Goal: Information Seeking & Learning: Learn about a topic

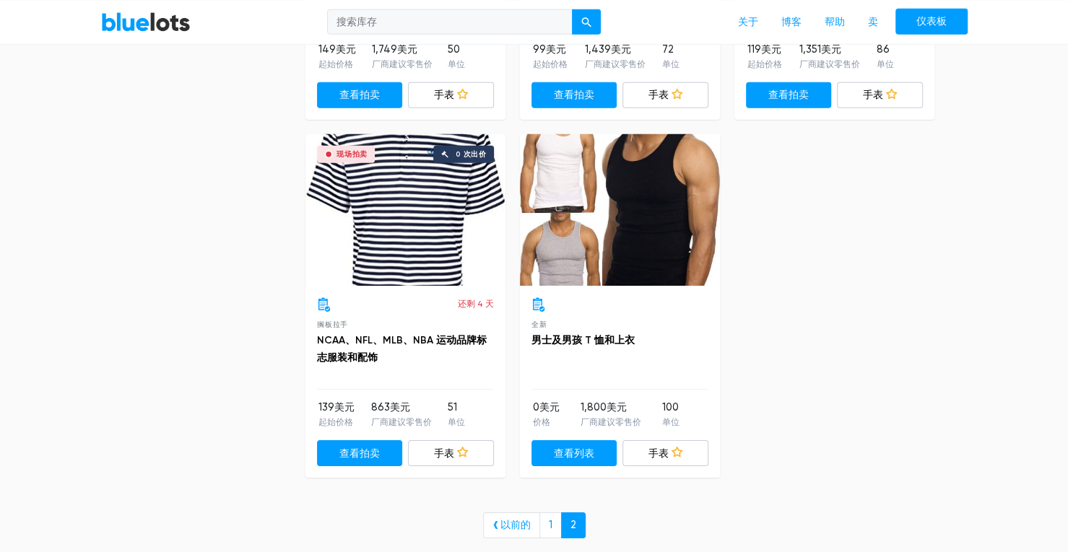
scroll to position [2599, 0]
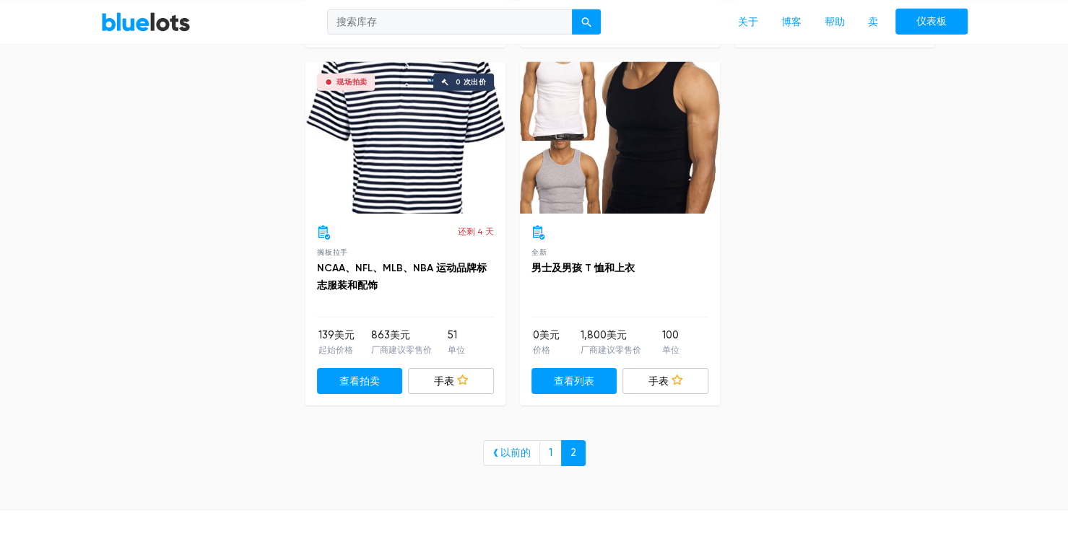
click at [639, 171] on div at bounding box center [620, 138] width 200 height 152
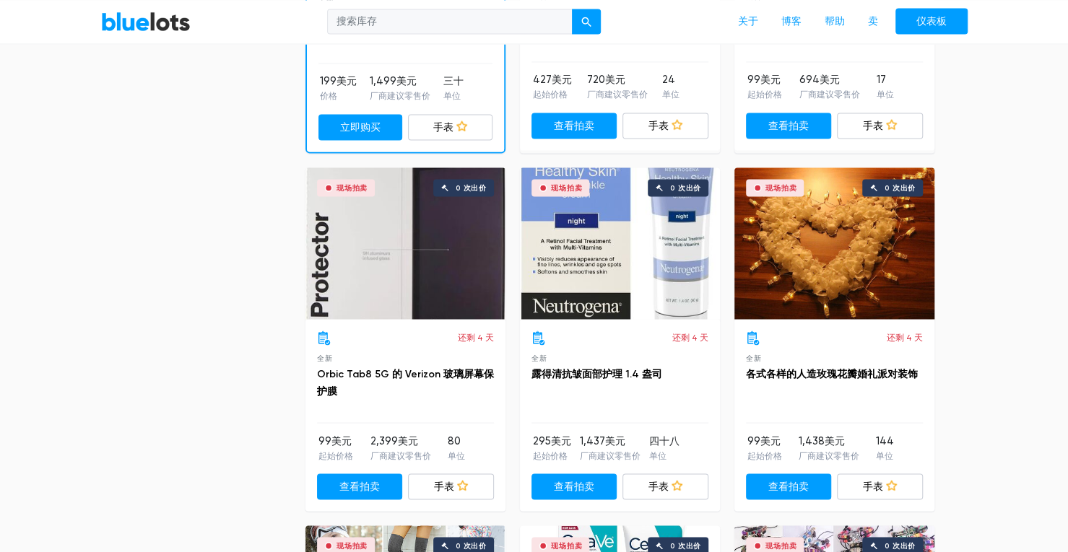
scroll to position [1419, 0]
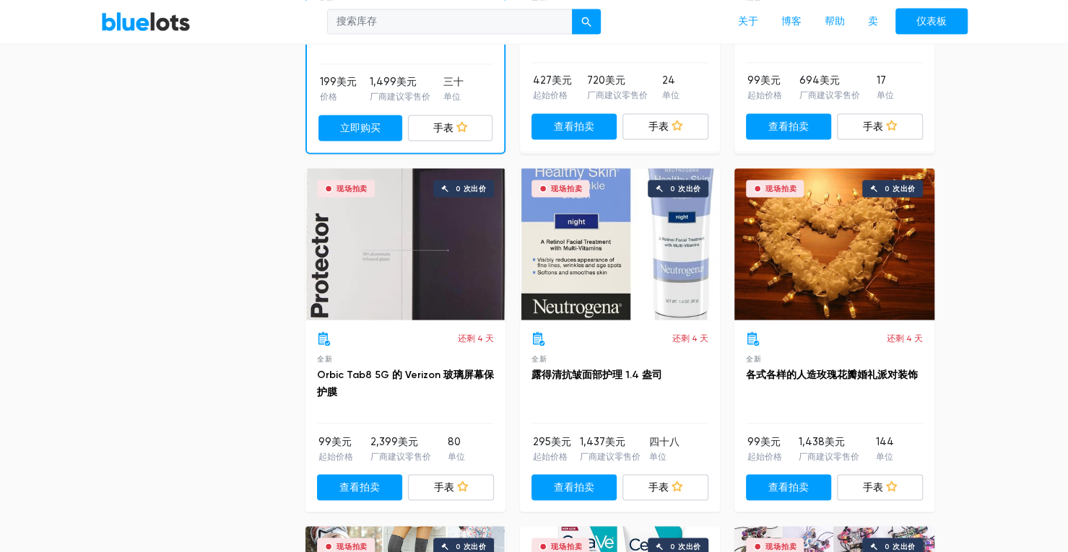
click at [840, 259] on div "现场拍卖 0 次出价" at bounding box center [834, 244] width 200 height 152
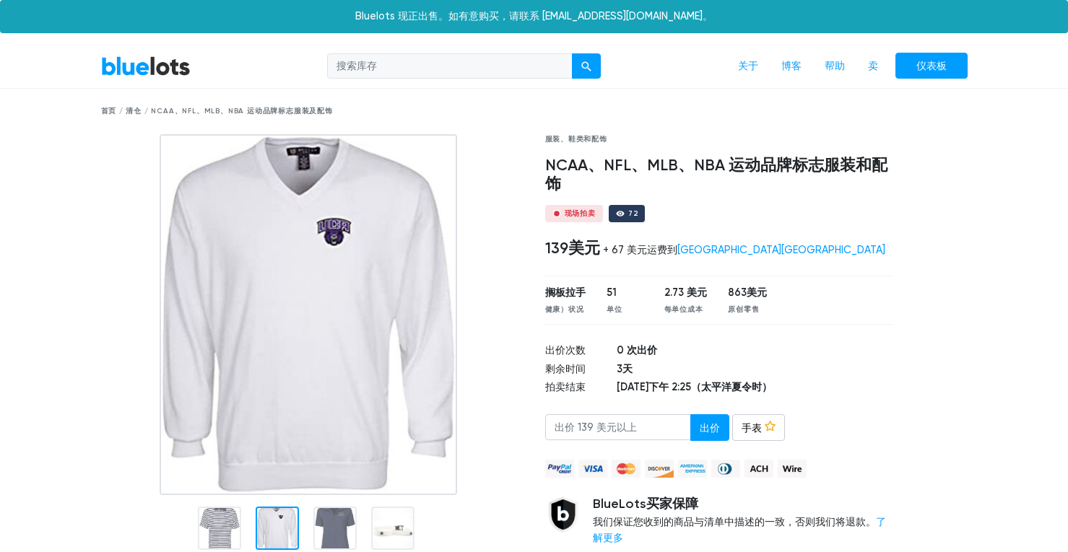
scroll to position [1300, 0]
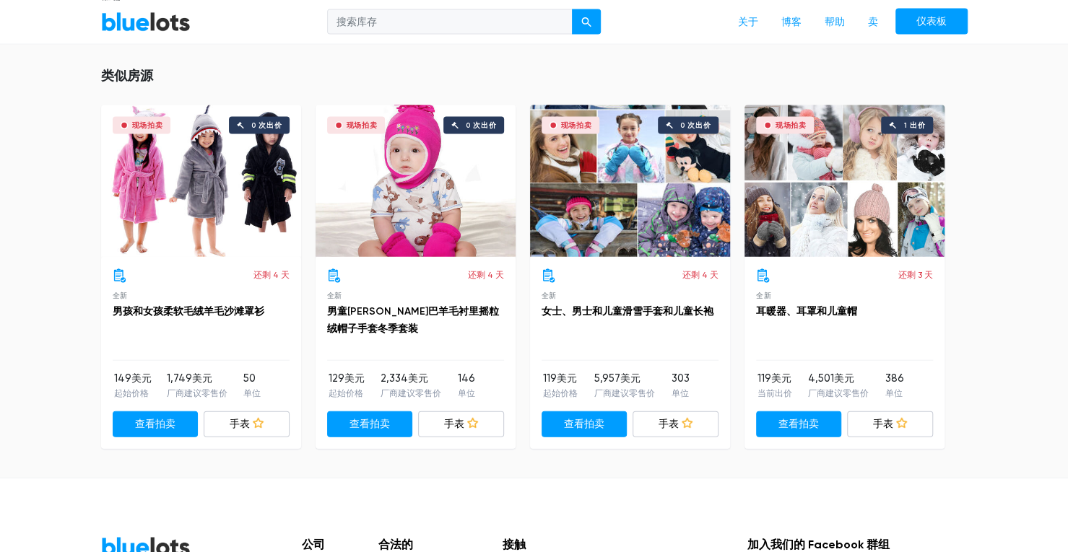
scroll to position [1571, 0]
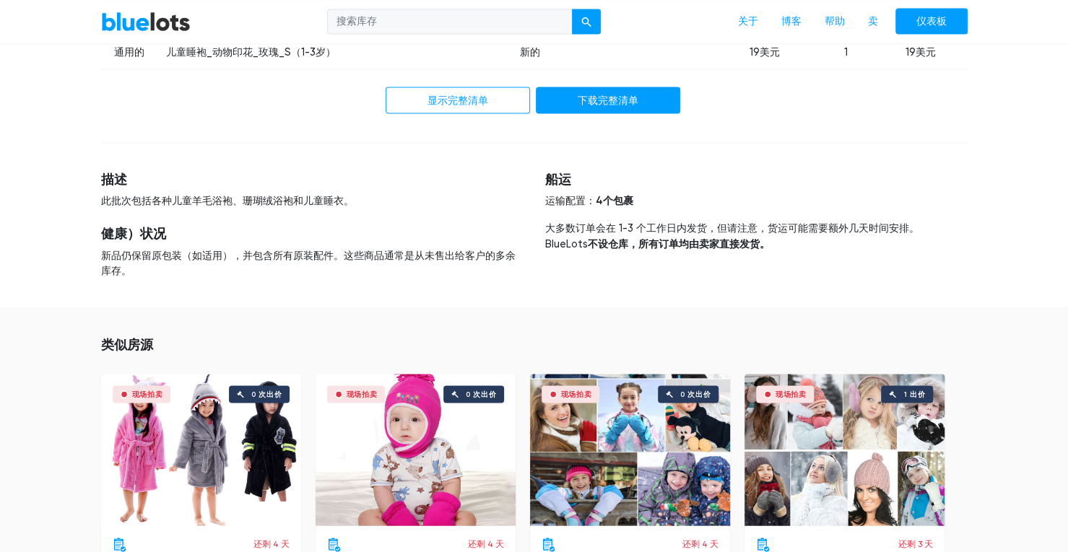
click at [419, 453] on div "现场拍卖 0 次出价" at bounding box center [416, 450] width 200 height 152
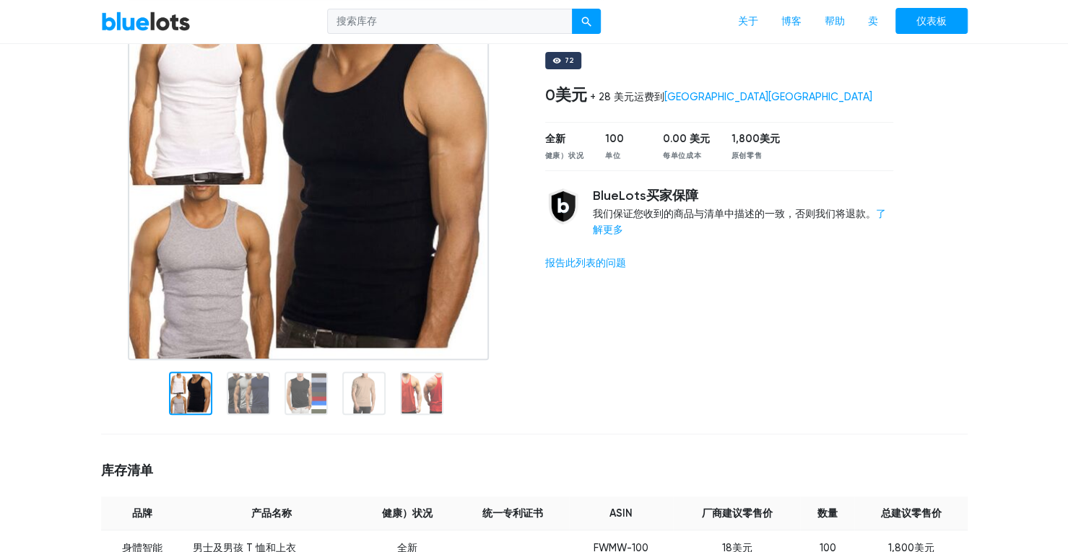
scroll to position [144, 0]
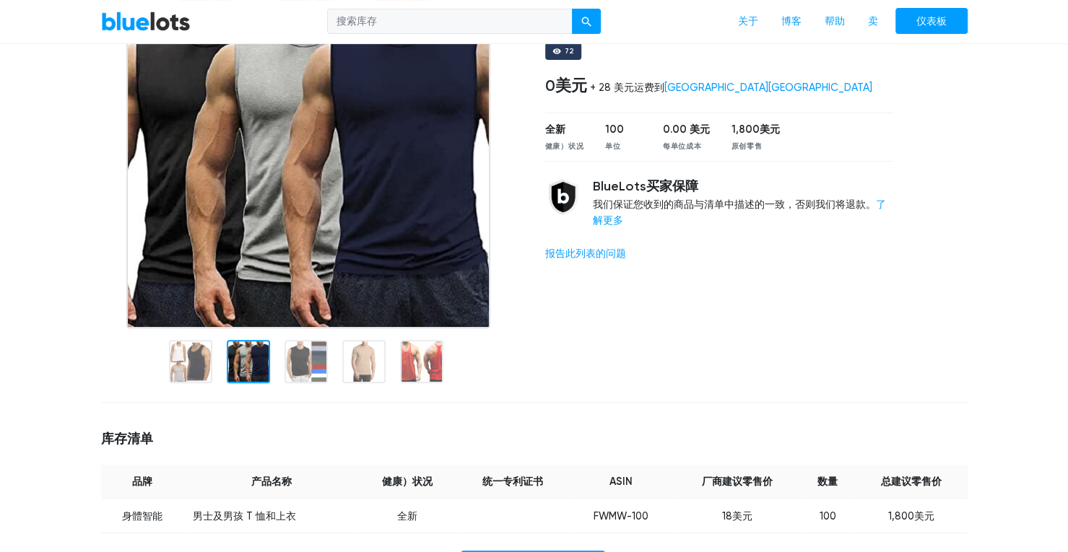
click at [256, 377] on div at bounding box center [248, 361] width 43 height 43
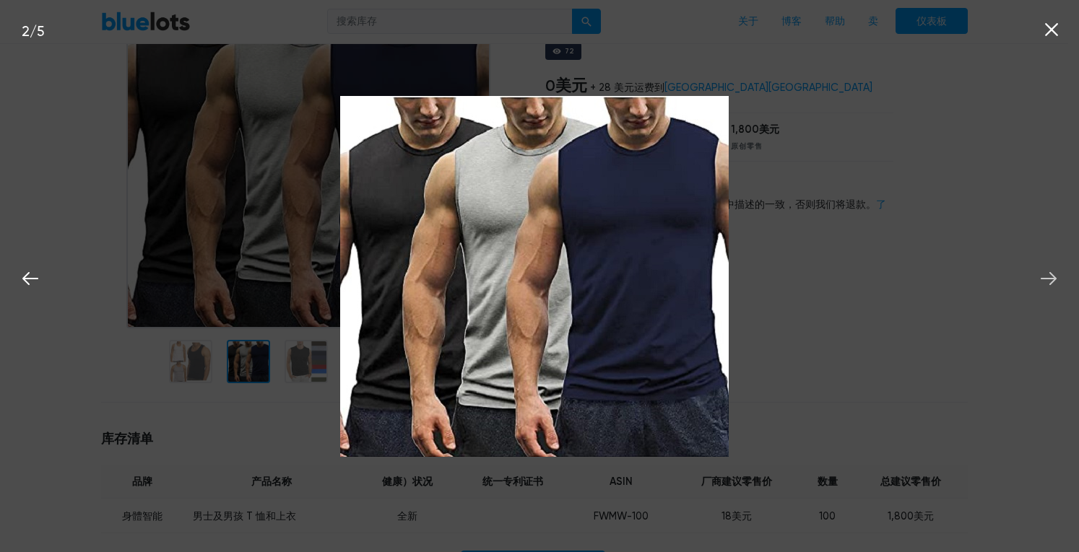
click at [1053, 279] on icon at bounding box center [1048, 278] width 16 height 13
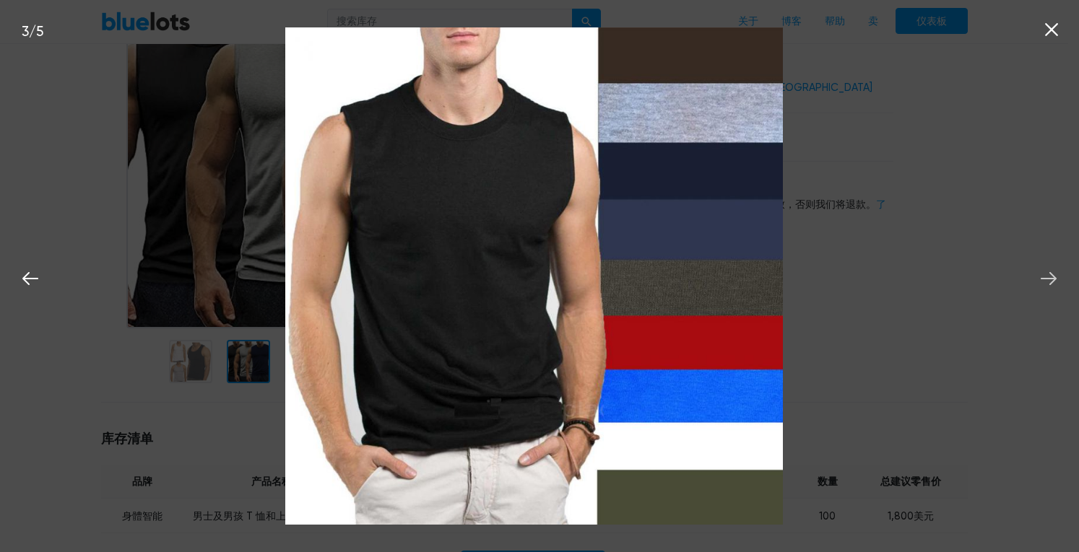
click at [1053, 279] on icon at bounding box center [1048, 278] width 16 height 13
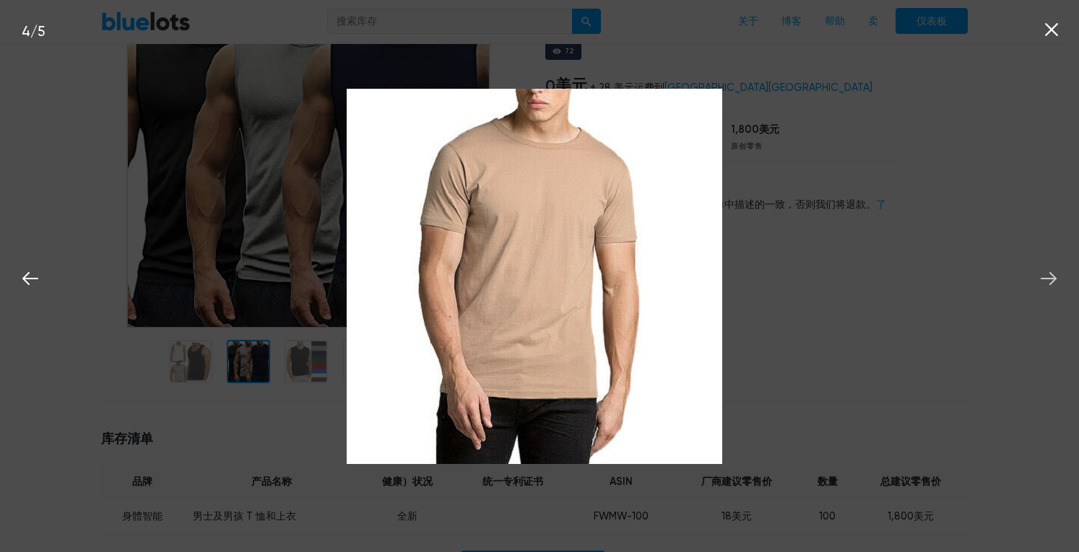
click at [1053, 279] on icon at bounding box center [1048, 278] width 16 height 13
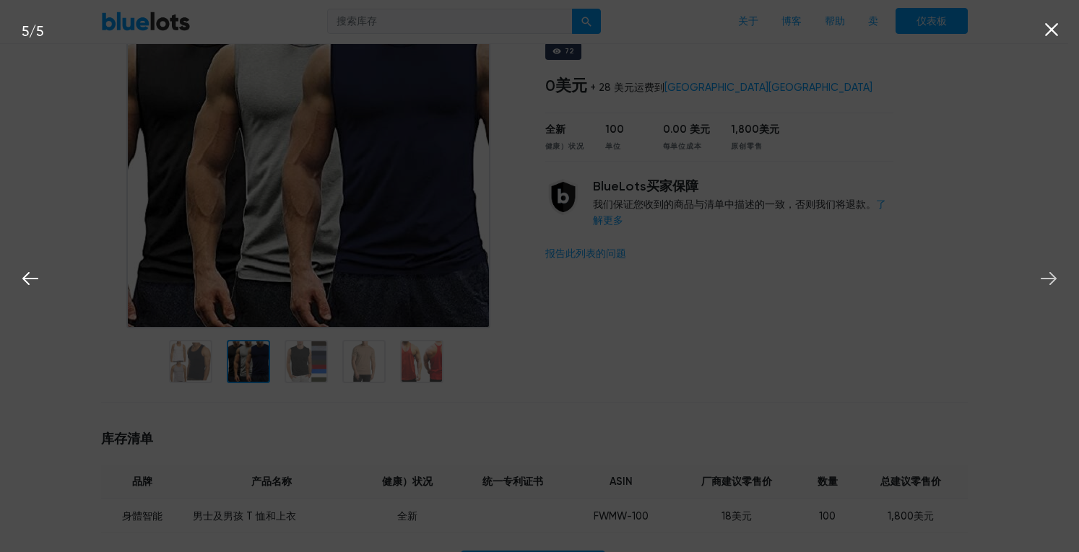
click at [1053, 279] on icon at bounding box center [1048, 278] width 16 height 13
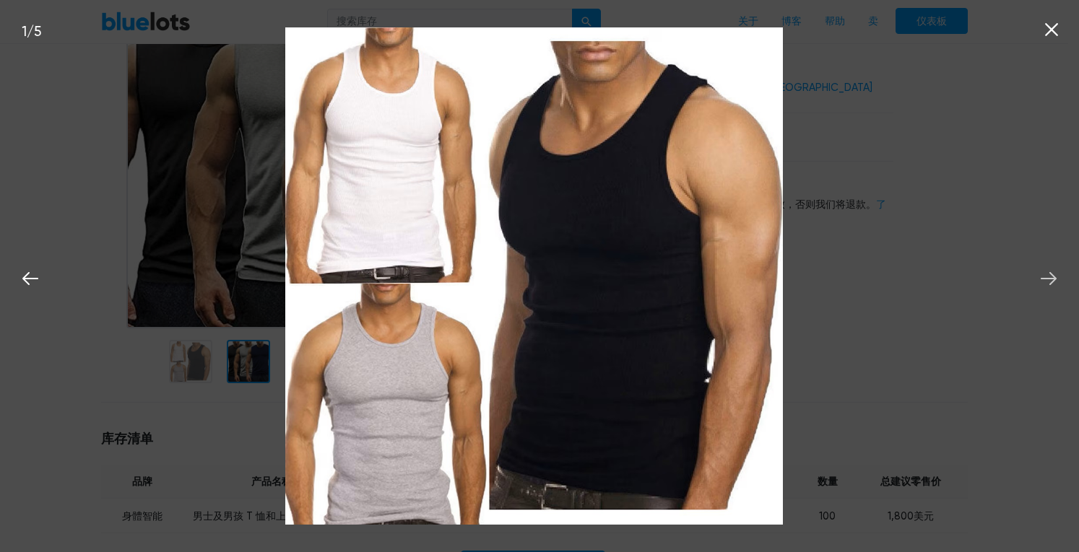
click at [1053, 279] on icon at bounding box center [1048, 278] width 16 height 13
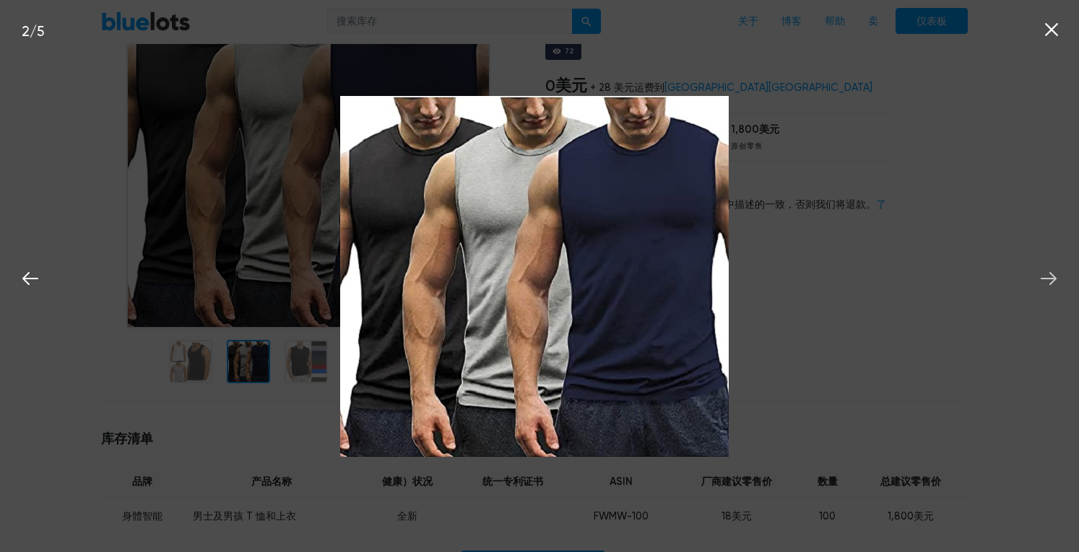
click at [1053, 279] on icon at bounding box center [1048, 278] width 16 height 13
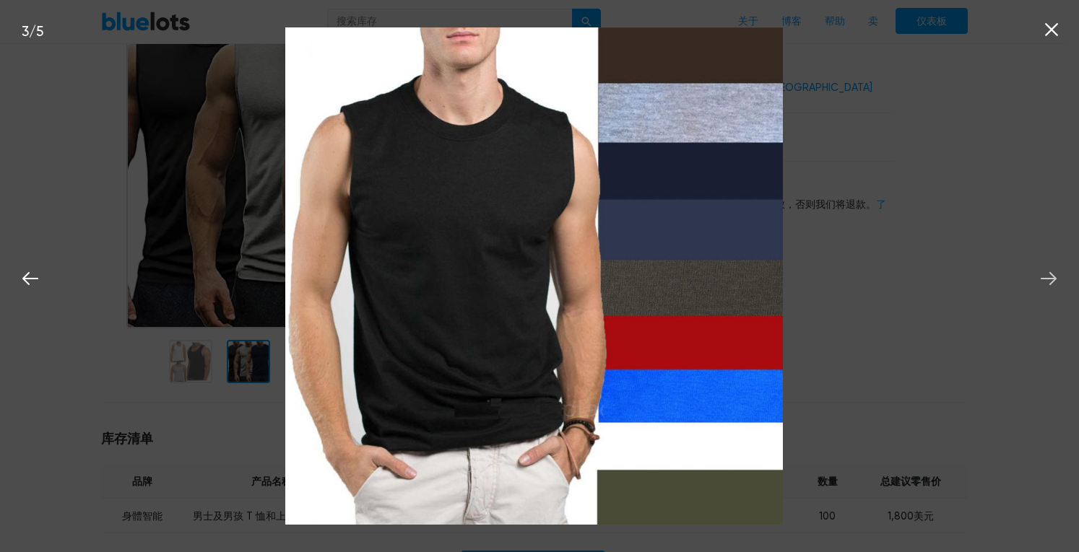
click at [1053, 279] on icon at bounding box center [1048, 278] width 16 height 13
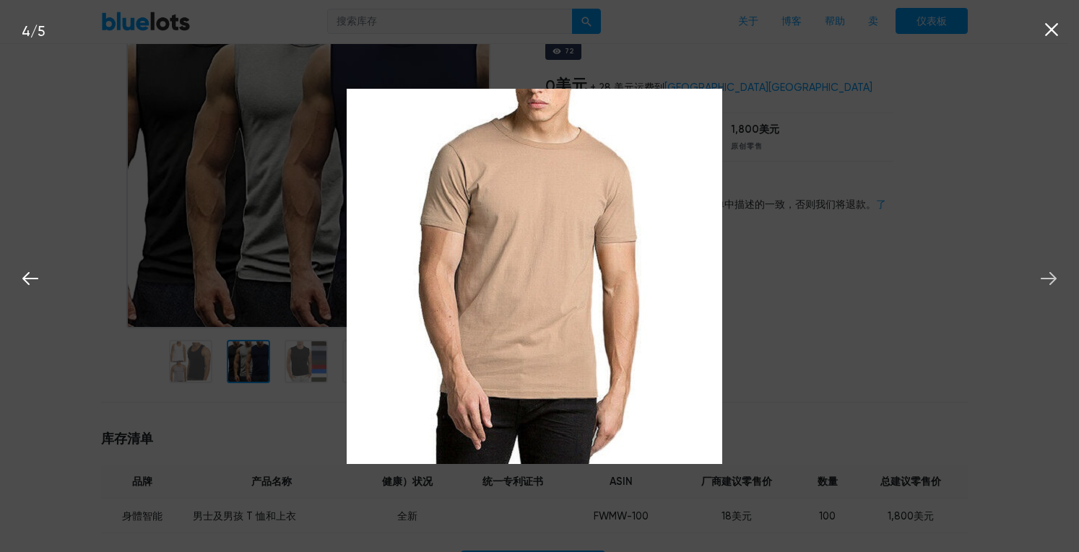
click at [1053, 279] on icon at bounding box center [1048, 278] width 16 height 13
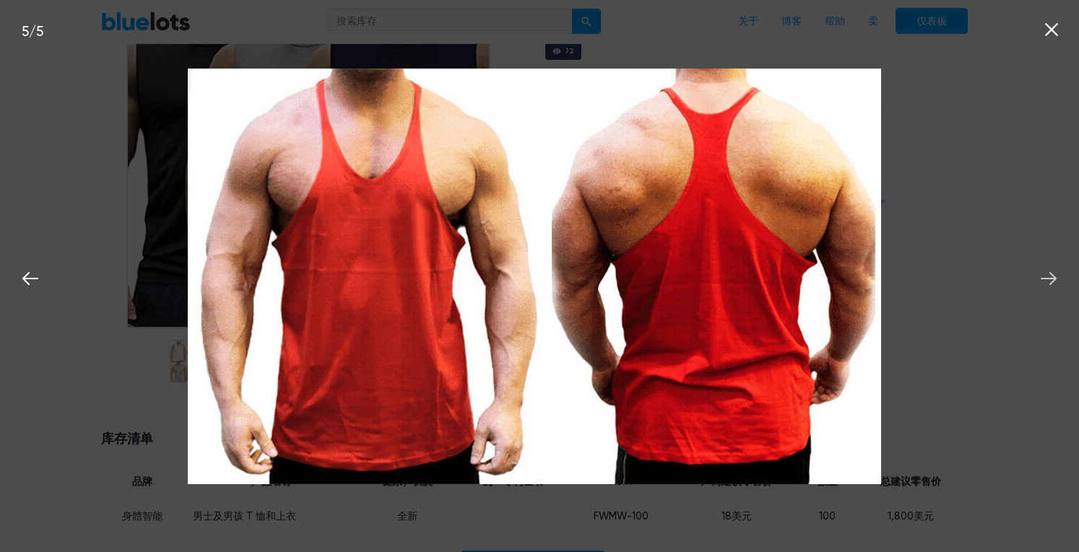
click at [1053, 279] on icon at bounding box center [1048, 278] width 16 height 13
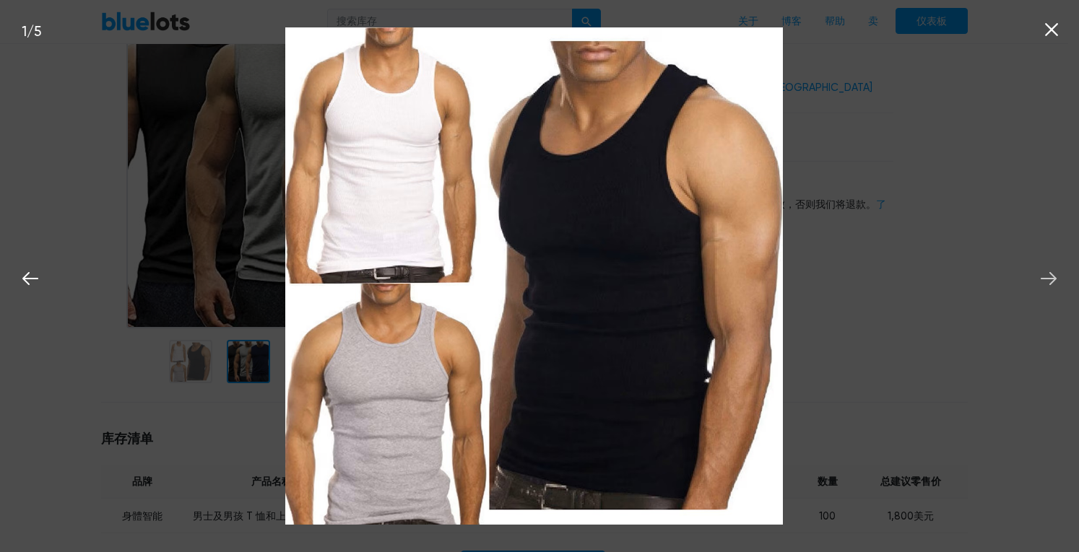
click at [1048, 277] on icon at bounding box center [1049, 279] width 22 height 22
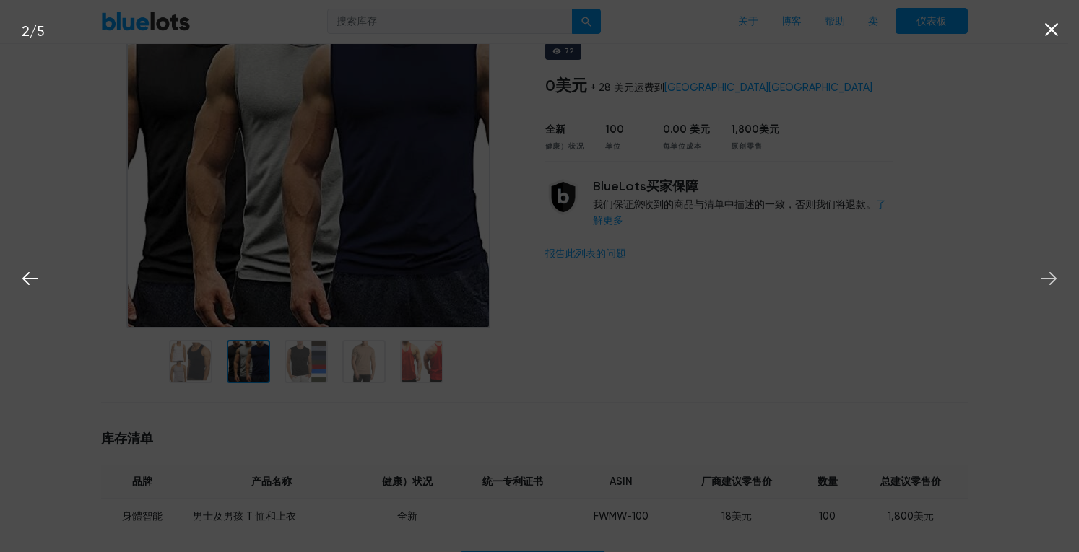
click at [1048, 277] on icon at bounding box center [1049, 279] width 22 height 22
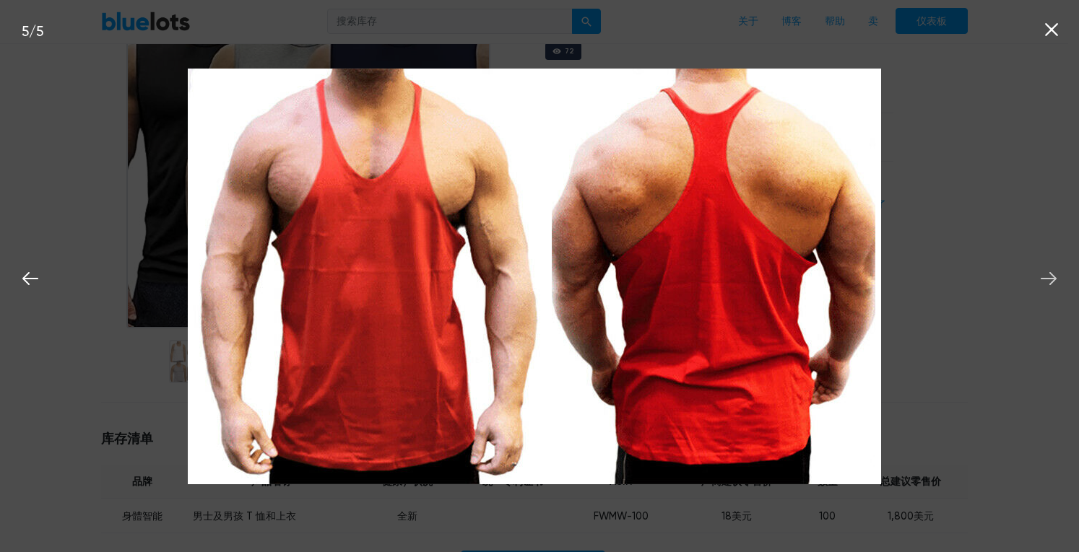
click at [1048, 277] on icon at bounding box center [1049, 279] width 22 height 22
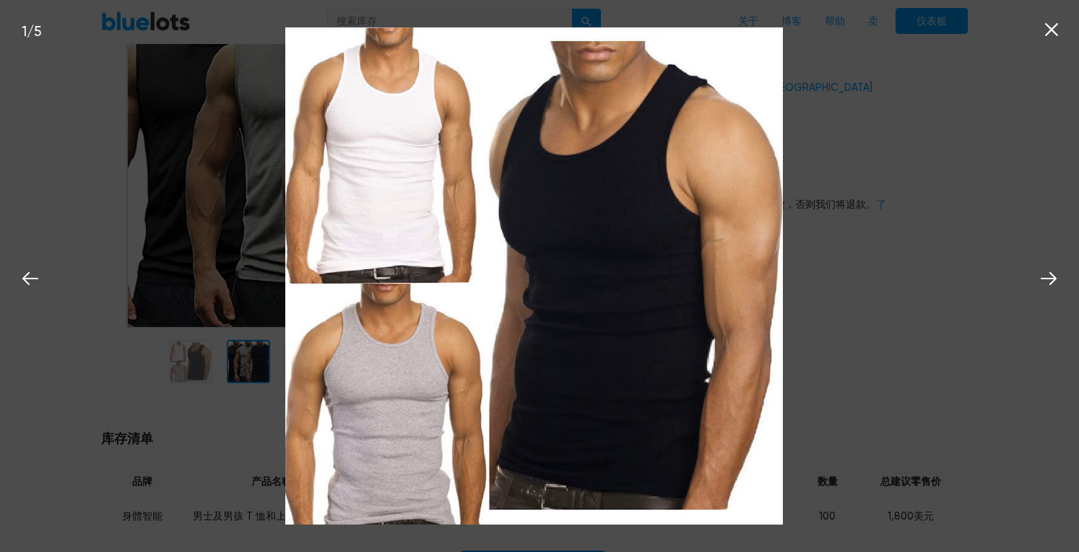
click at [1045, 30] on icon at bounding box center [1051, 30] width 22 height 22
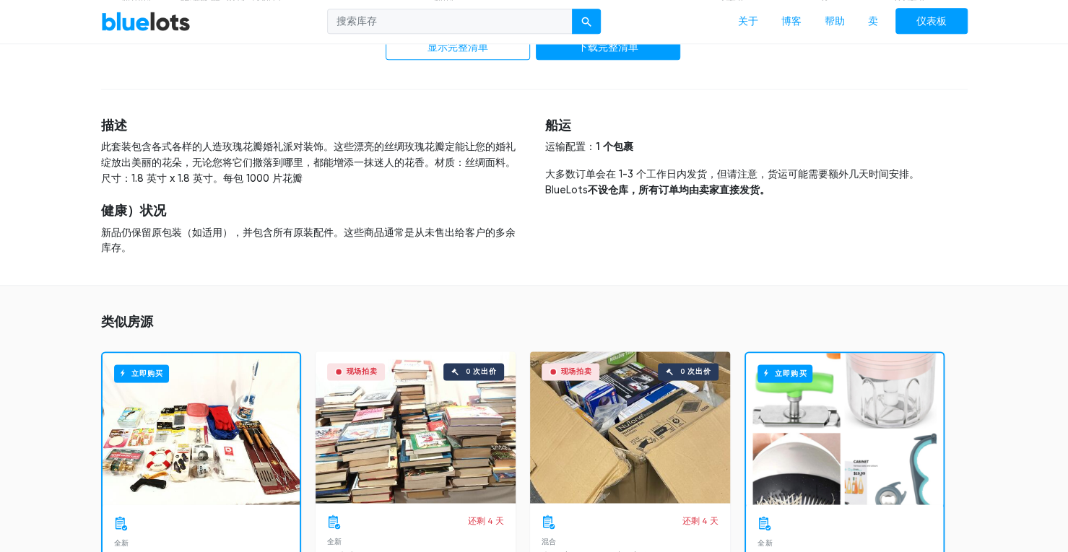
scroll to position [1011, 0]
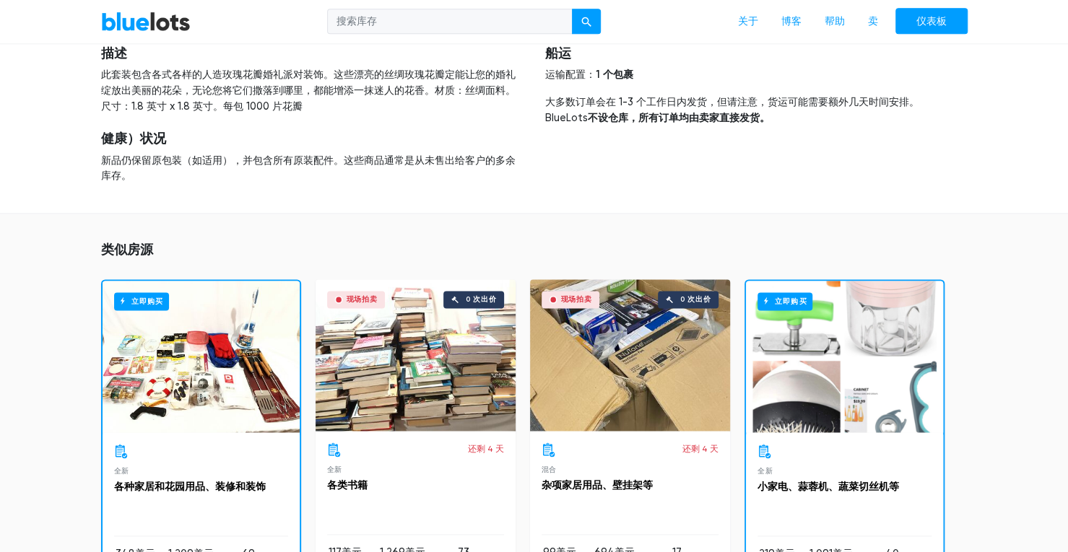
click at [853, 356] on div "立即购买" at bounding box center [844, 357] width 197 height 152
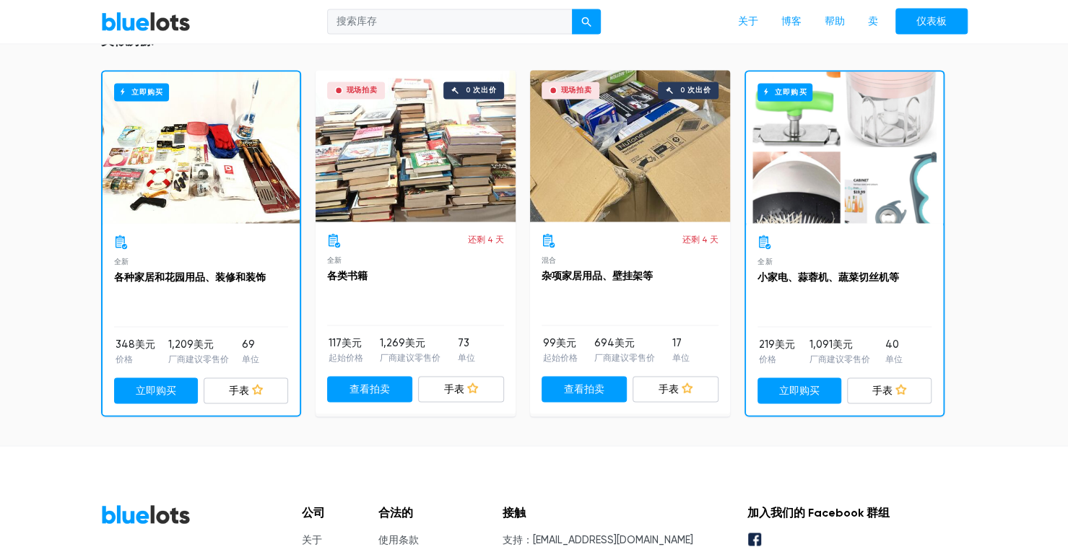
scroll to position [1227, 0]
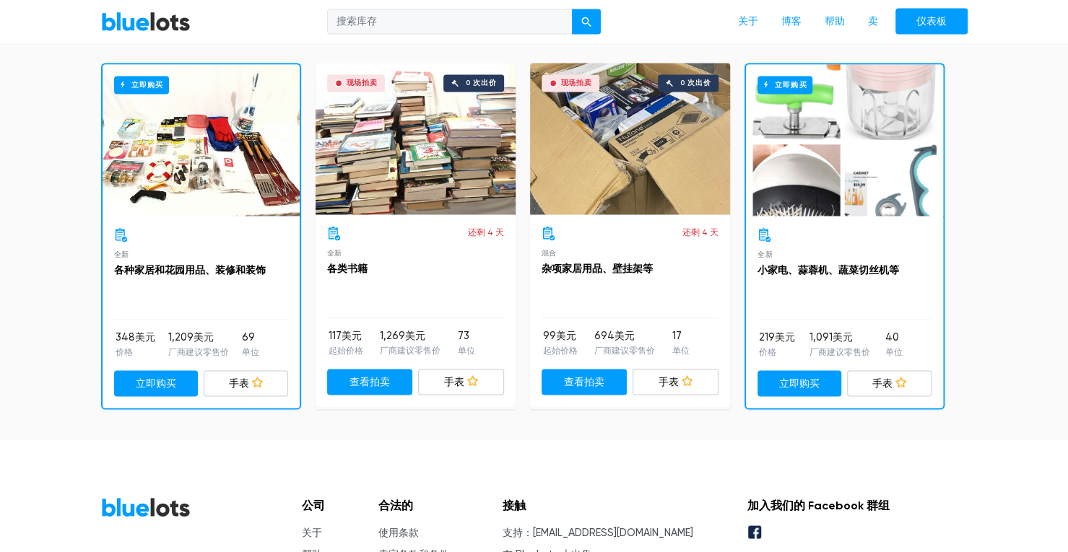
click at [466, 140] on div "现场拍卖 0 次出价" at bounding box center [416, 139] width 200 height 152
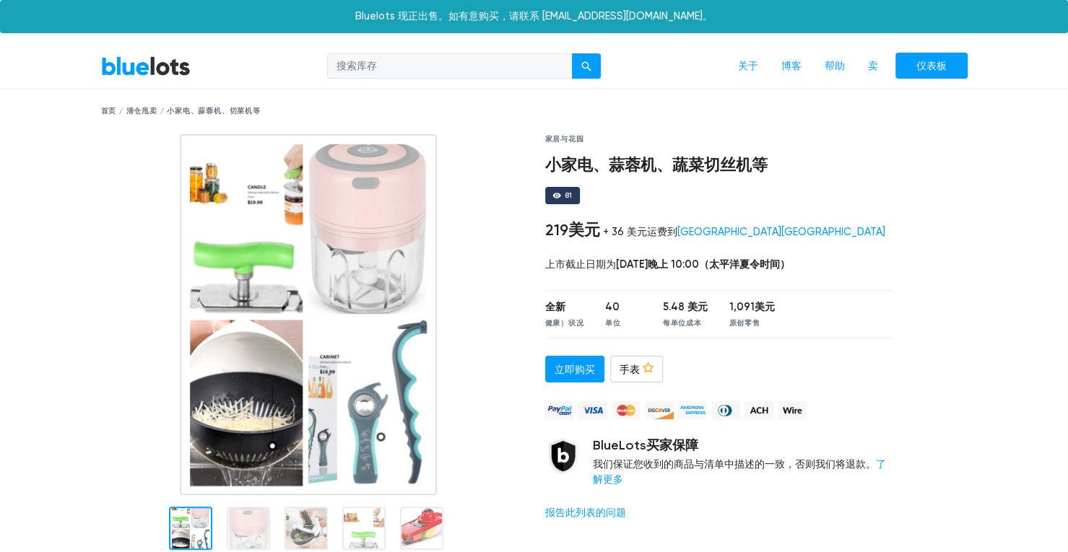
click at [256, 261] on img at bounding box center [308, 314] width 256 height 361
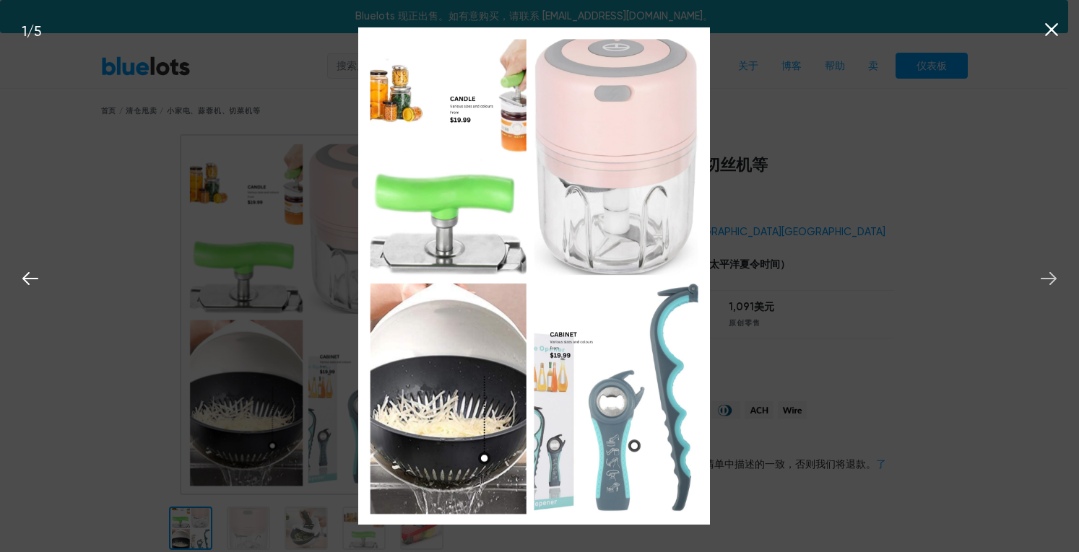
click at [1038, 278] on icon at bounding box center [1049, 279] width 22 height 22
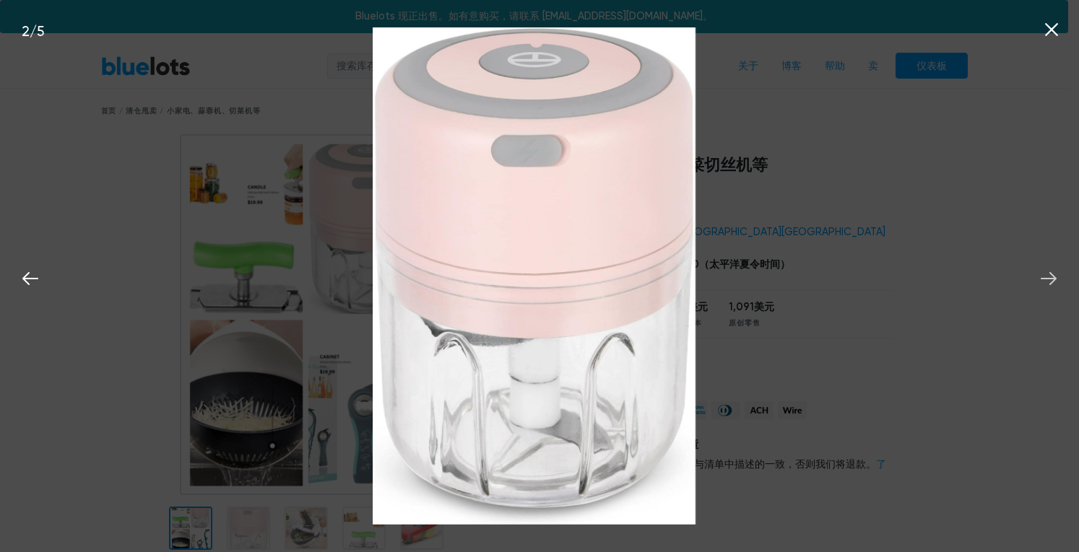
click at [1038, 278] on icon at bounding box center [1049, 279] width 22 height 22
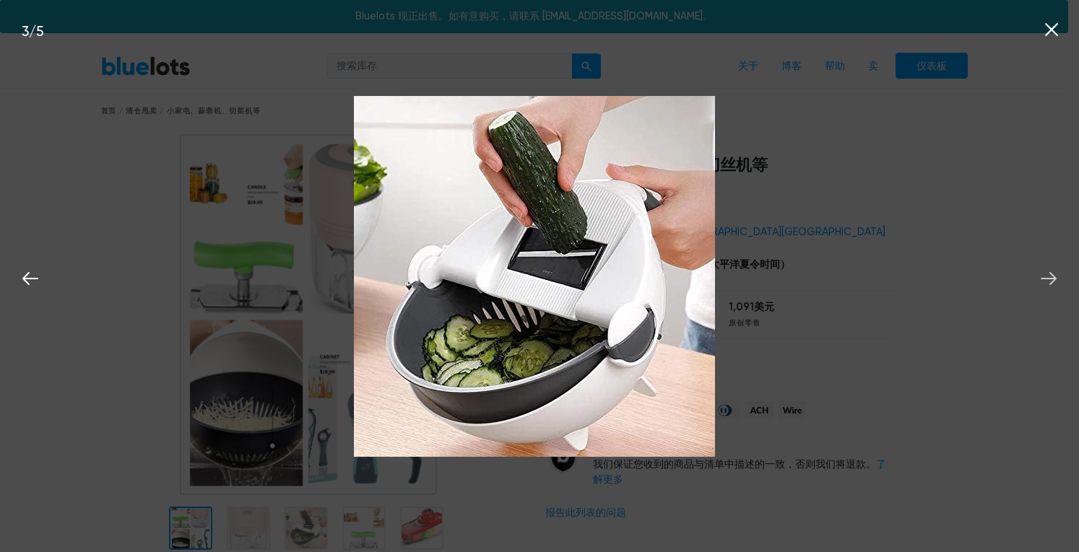
click at [1038, 278] on icon at bounding box center [1049, 279] width 22 height 22
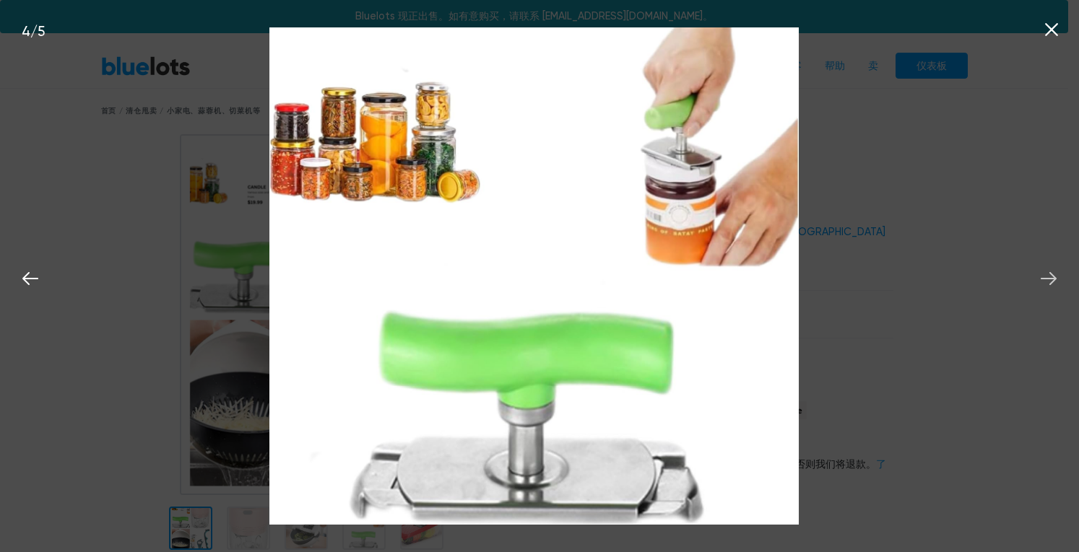
click at [1038, 278] on icon at bounding box center [1049, 279] width 22 height 22
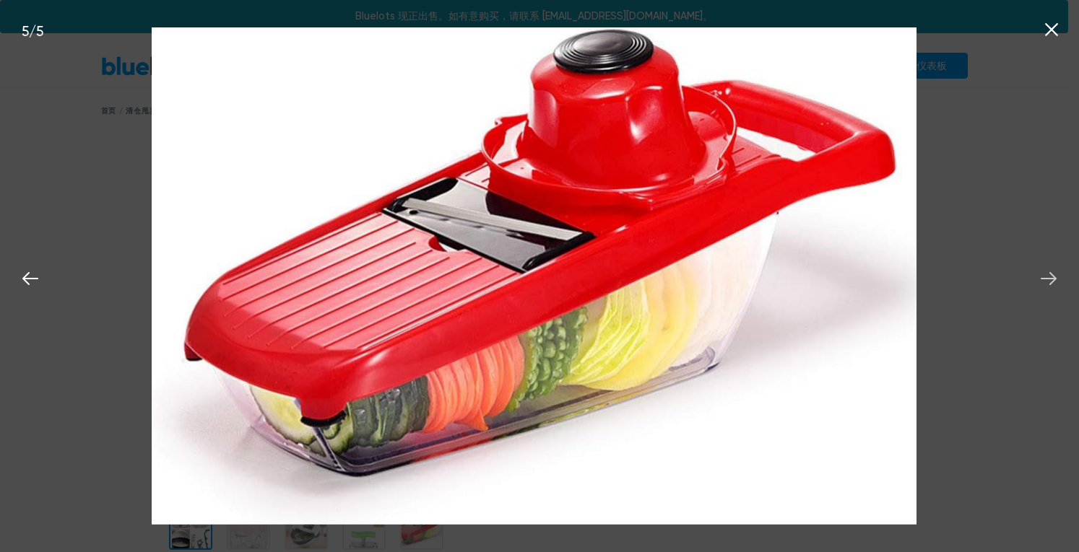
click at [1038, 278] on icon at bounding box center [1049, 279] width 22 height 22
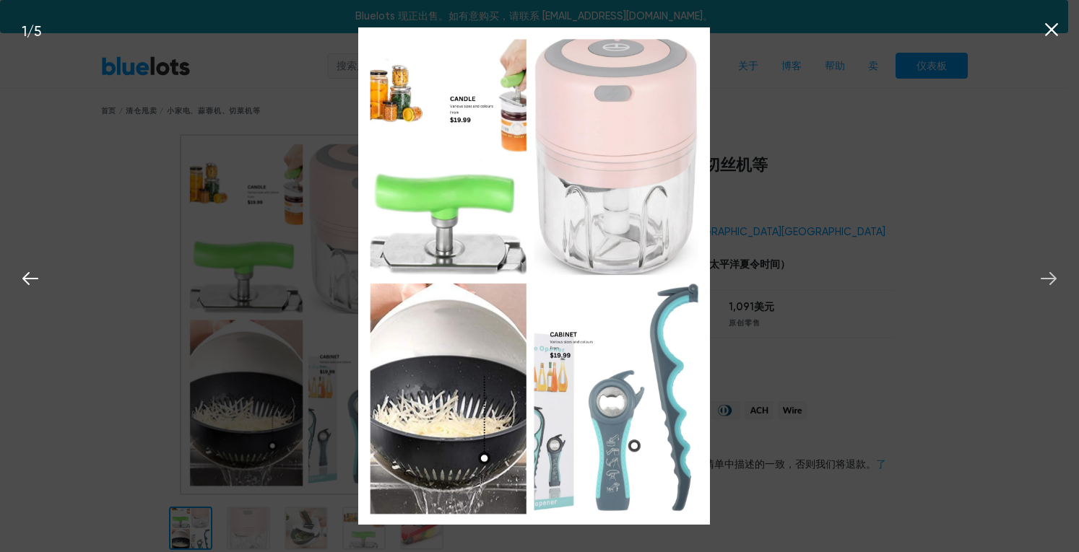
click at [1038, 278] on icon at bounding box center [1049, 279] width 22 height 22
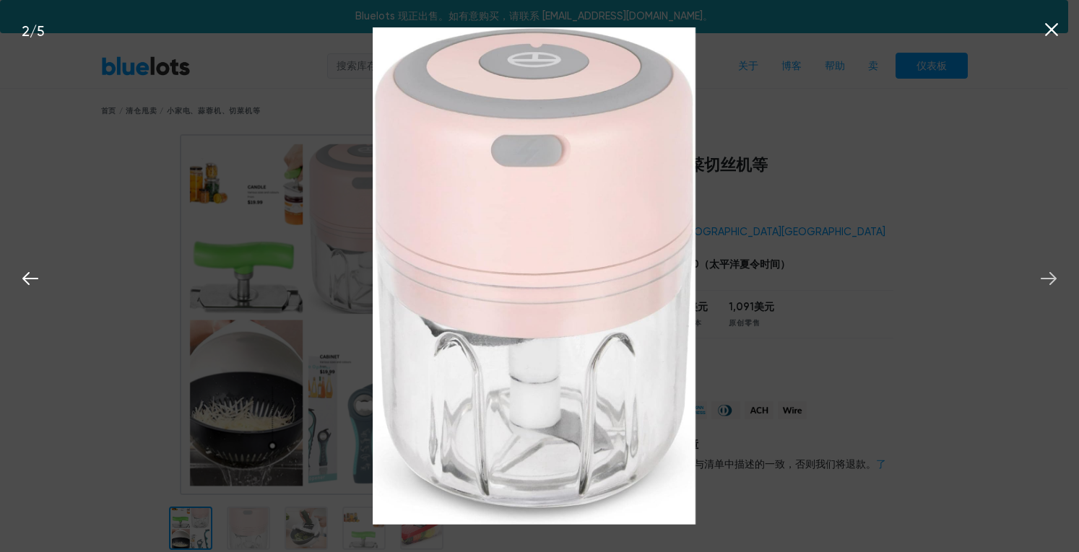
click at [1038, 278] on icon at bounding box center [1049, 279] width 22 height 22
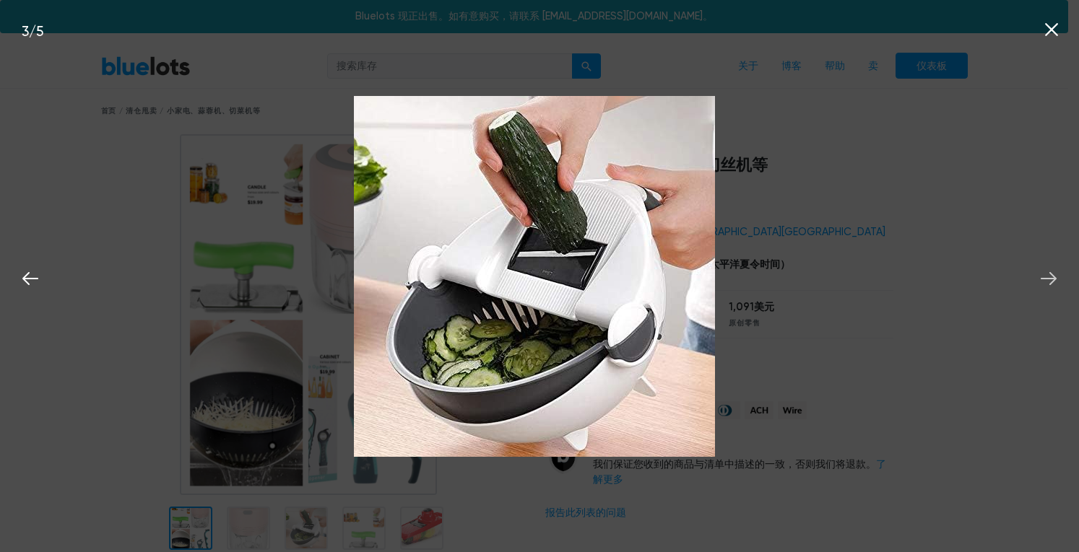
click at [1038, 278] on icon at bounding box center [1049, 279] width 22 height 22
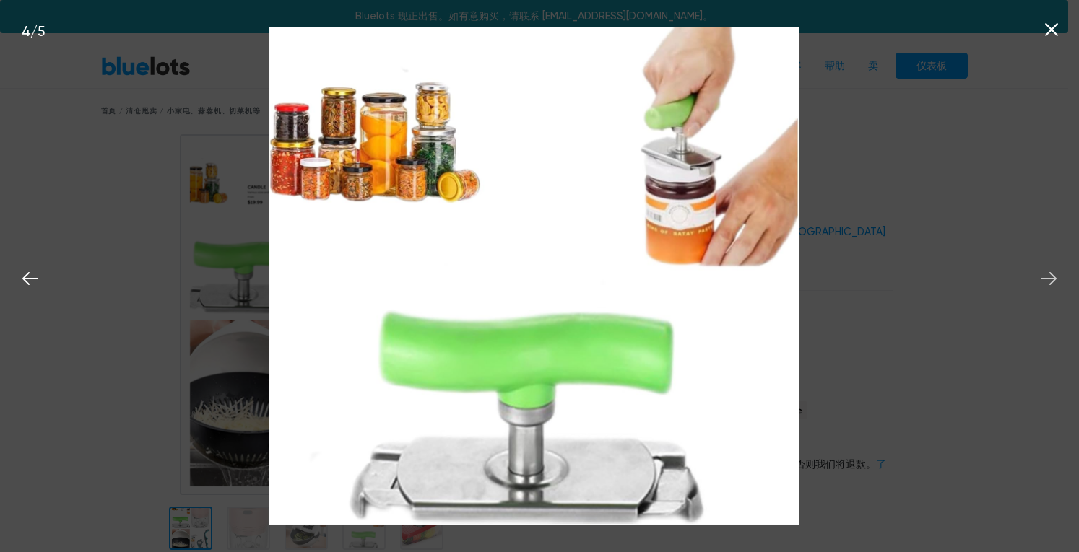
click at [1038, 278] on icon at bounding box center [1049, 279] width 22 height 22
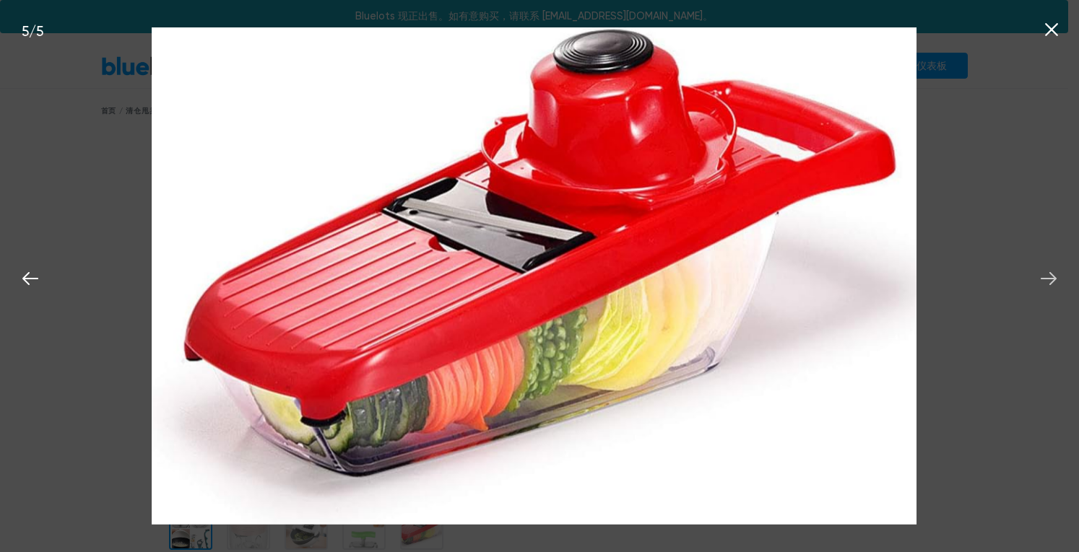
click at [1038, 278] on icon at bounding box center [1049, 279] width 22 height 22
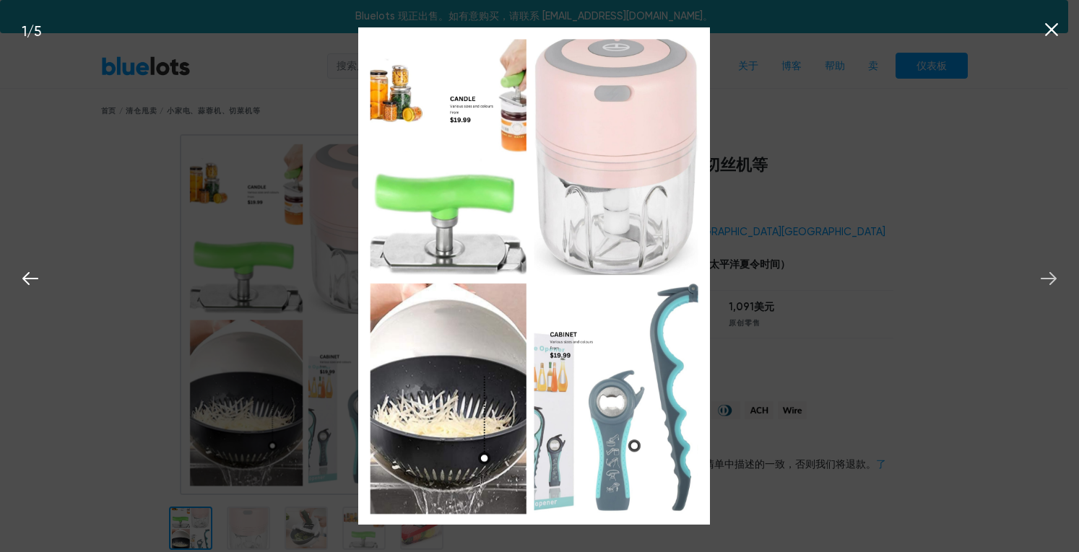
click at [1038, 278] on icon at bounding box center [1049, 279] width 22 height 22
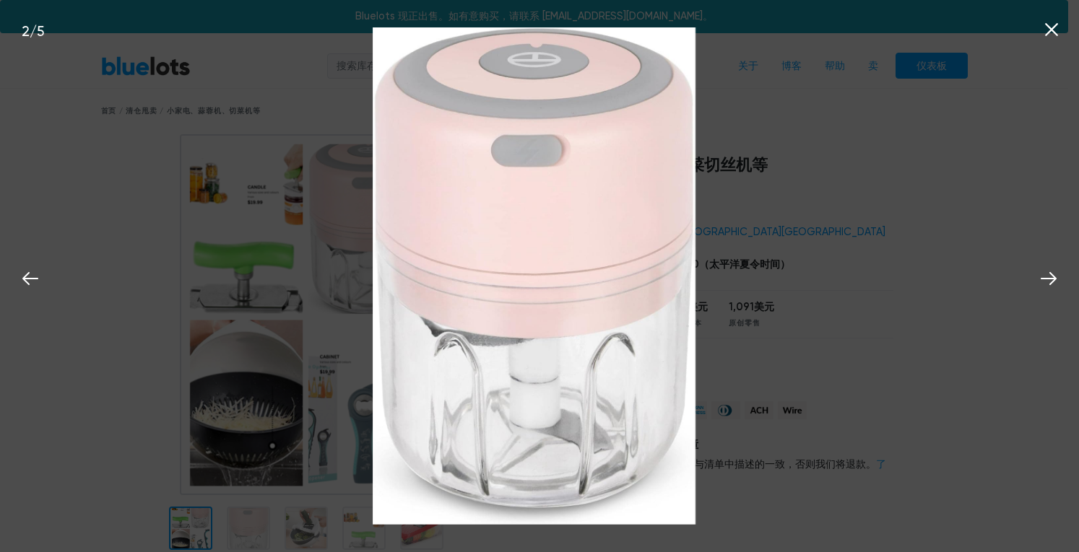
click at [1064, 17] on button at bounding box center [1051, 28] width 32 height 32
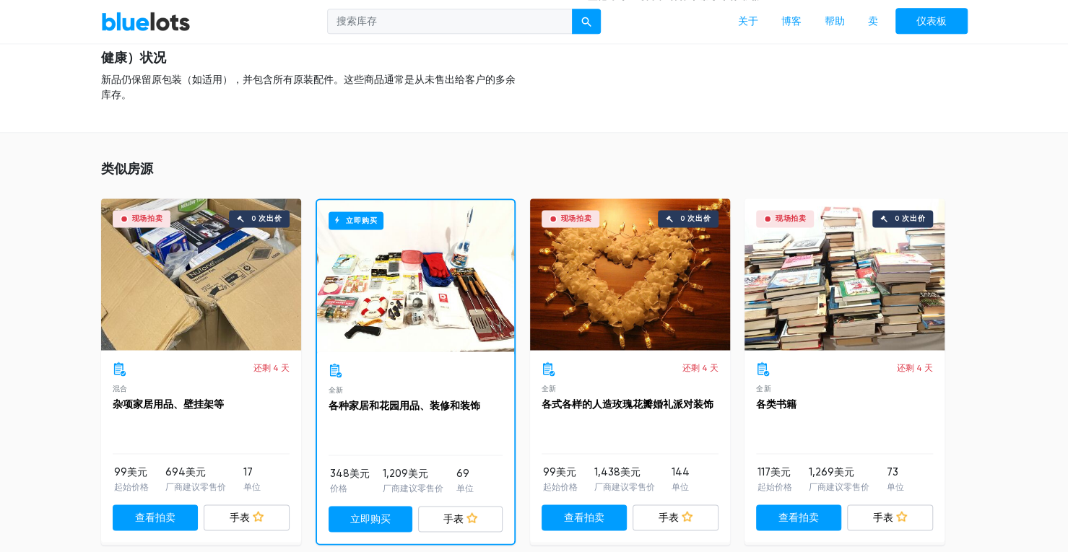
scroll to position [1155, 0]
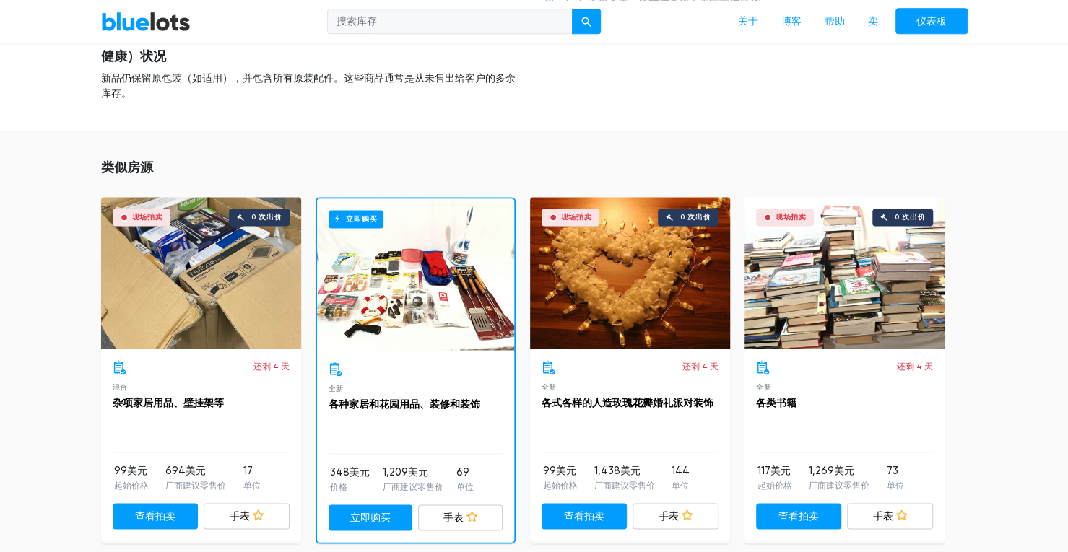
click at [406, 319] on div "立即购买" at bounding box center [415, 275] width 197 height 152
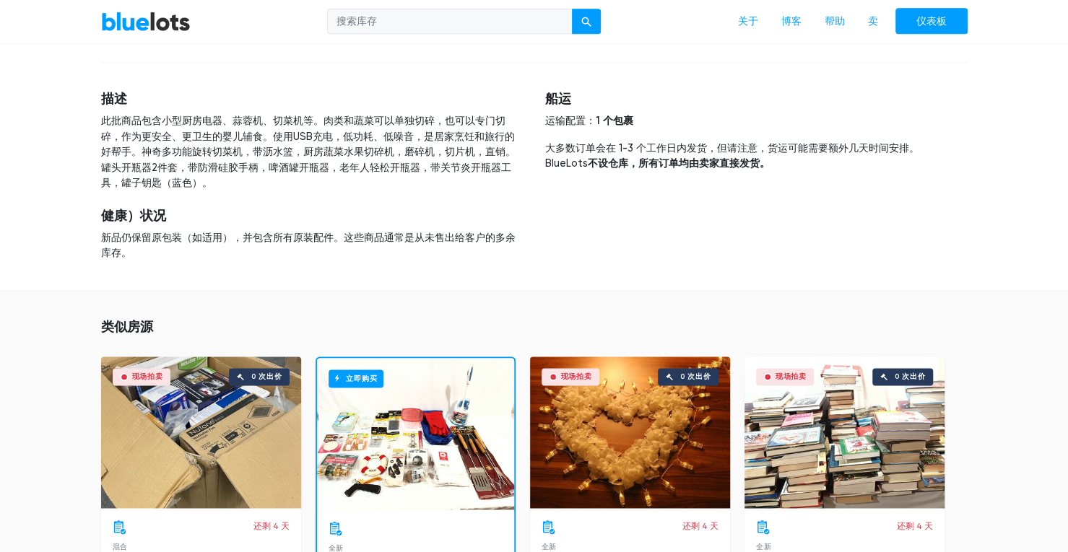
scroll to position [835, 0]
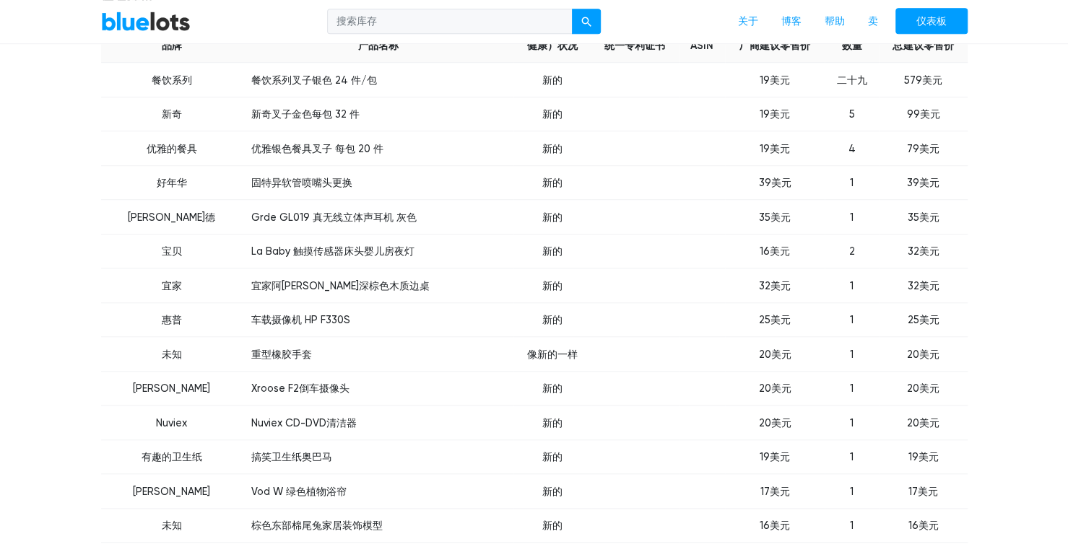
scroll to position [433, 0]
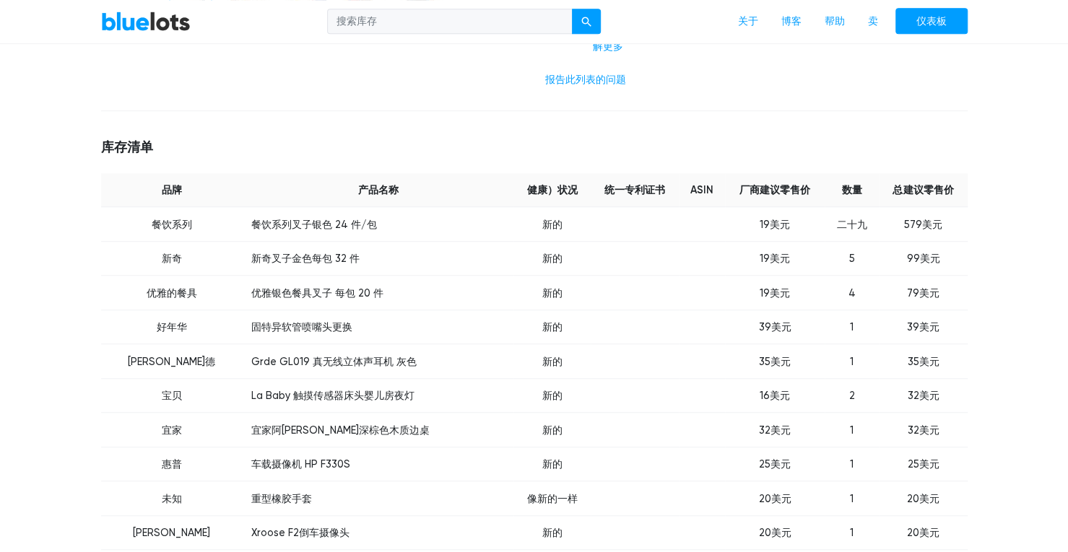
click at [293, 425] on font "宜家阿帕罗深棕色木质边桌" at bounding box center [340, 430] width 178 height 12
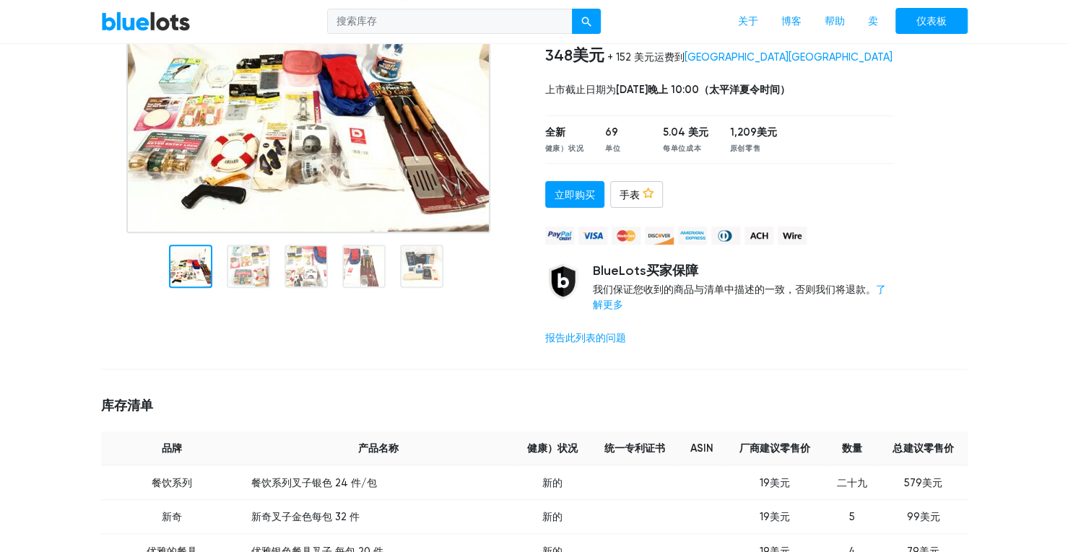
scroll to position [0, 0]
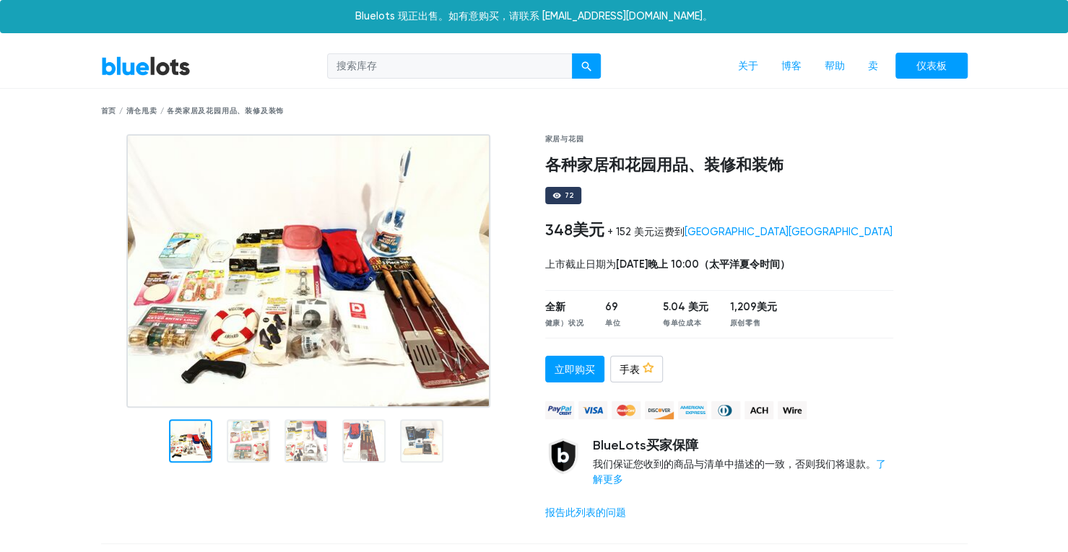
click at [342, 278] on img at bounding box center [308, 271] width 364 height 274
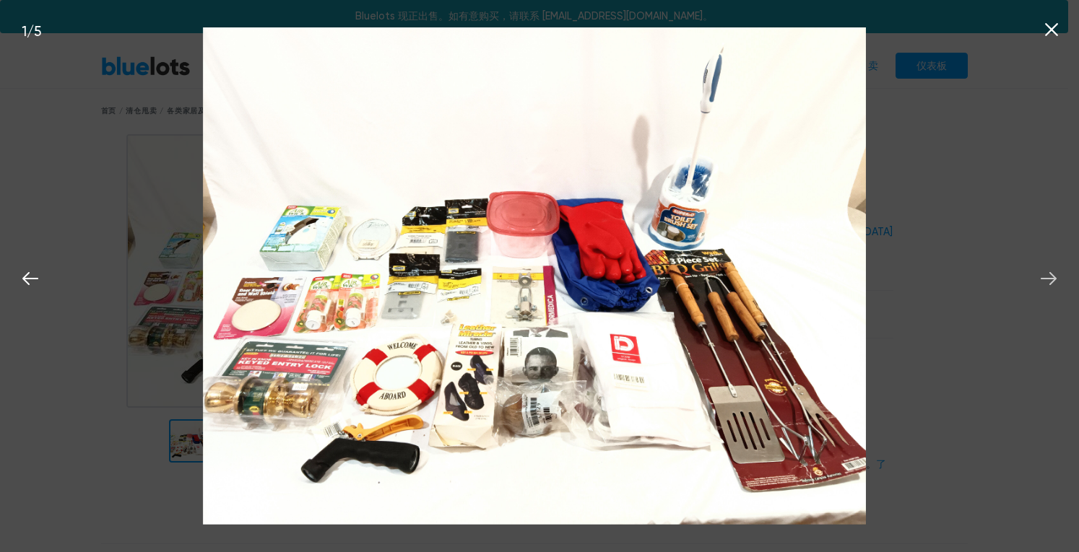
click at [1055, 280] on icon at bounding box center [1048, 278] width 16 height 13
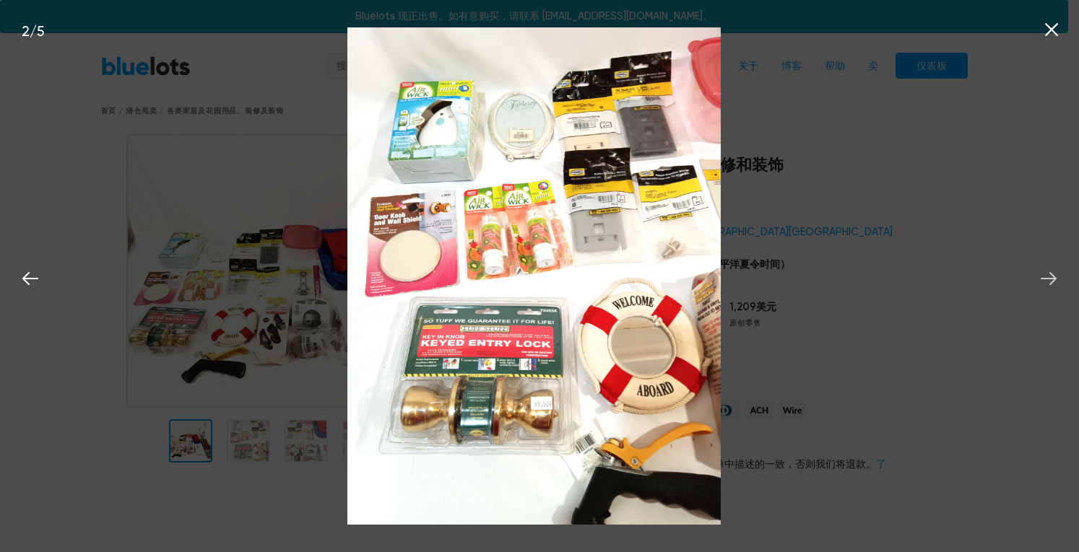
click at [1055, 280] on icon at bounding box center [1048, 278] width 16 height 13
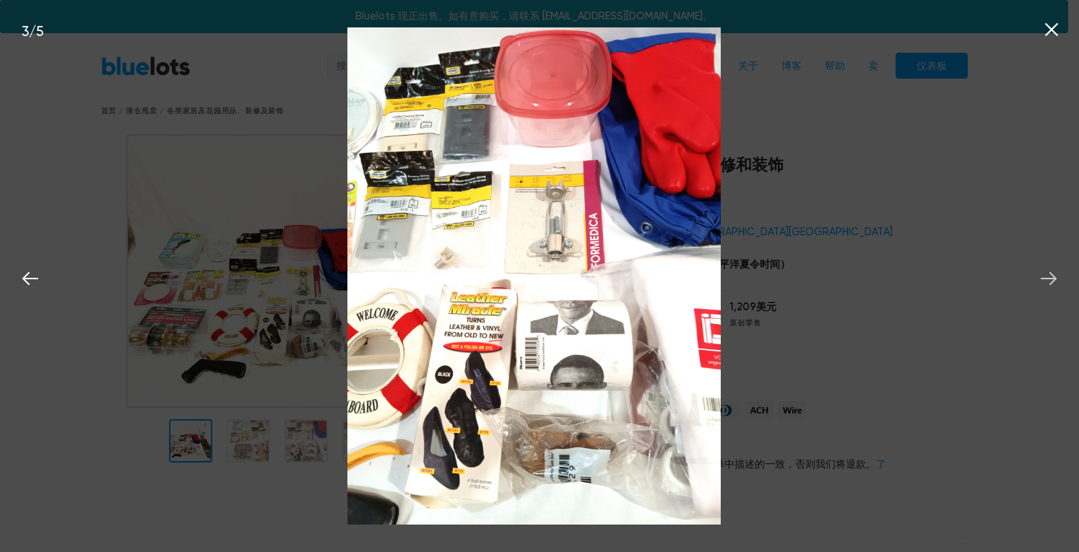
click at [1055, 280] on icon at bounding box center [1048, 278] width 16 height 13
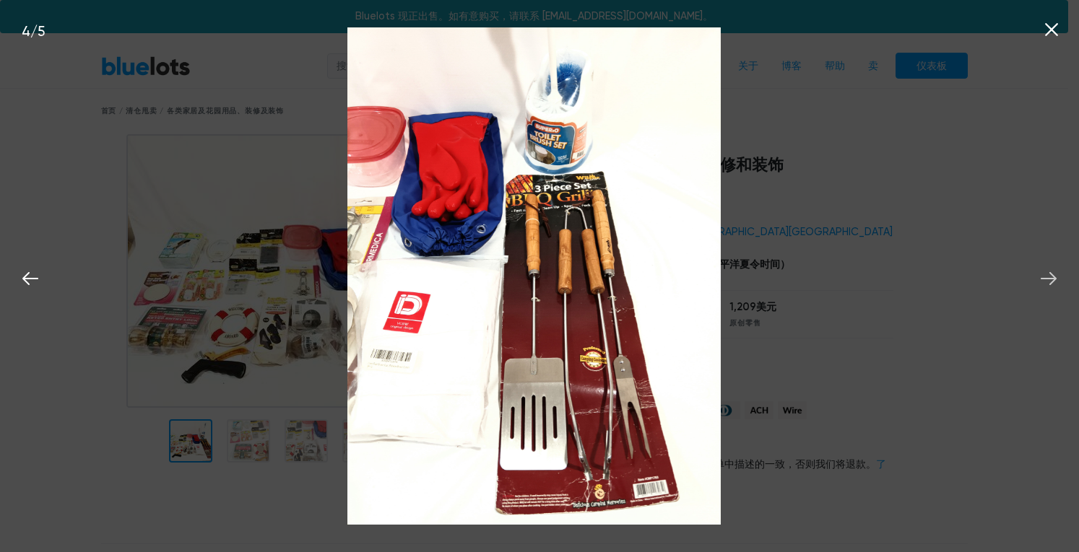
click at [1055, 280] on icon at bounding box center [1048, 278] width 16 height 13
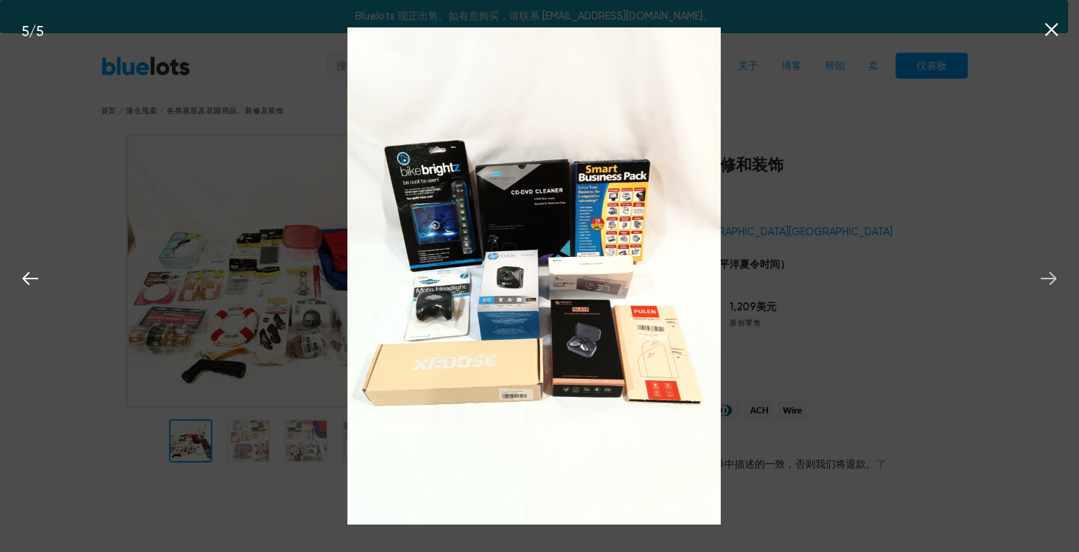
click at [1055, 280] on icon at bounding box center [1048, 278] width 16 height 13
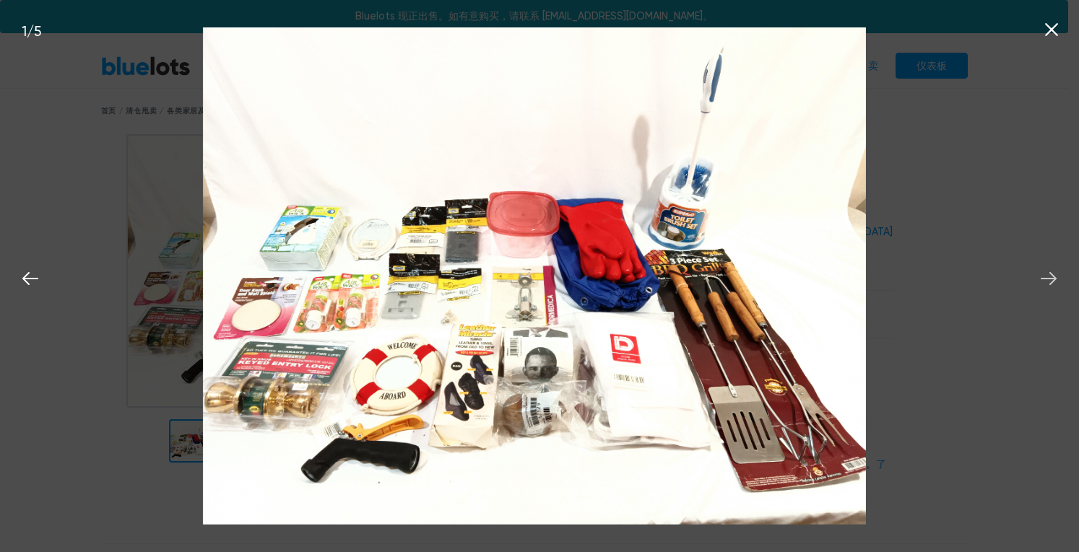
click at [1055, 280] on icon at bounding box center [1048, 278] width 16 height 13
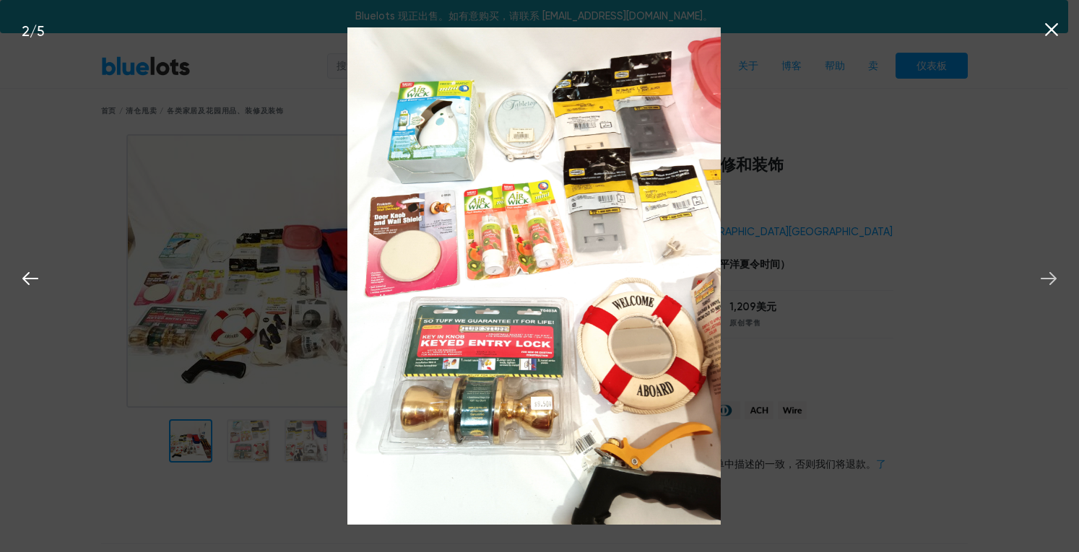
click at [1055, 280] on icon at bounding box center [1048, 278] width 16 height 13
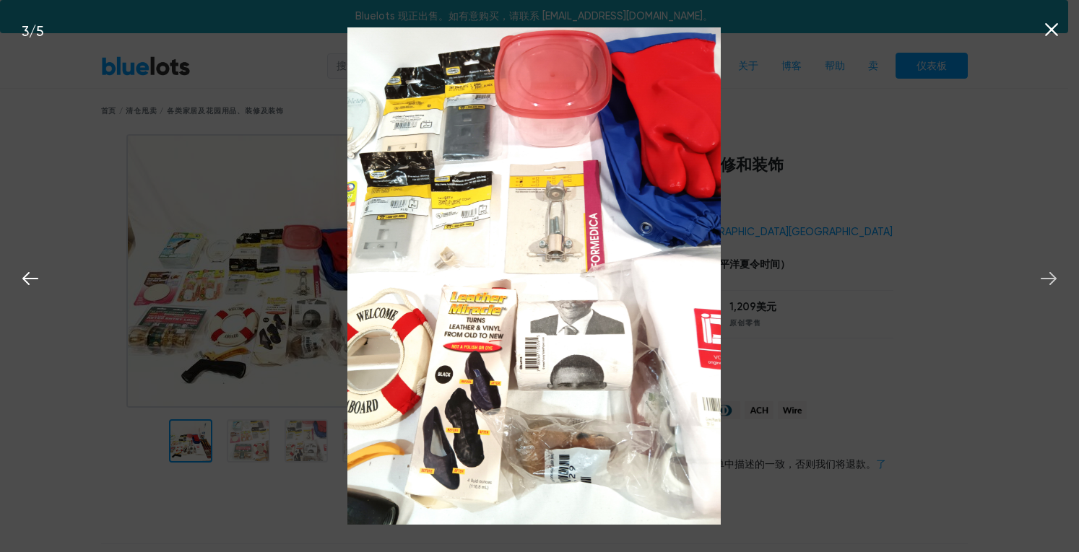
click at [1055, 280] on icon at bounding box center [1048, 278] width 16 height 13
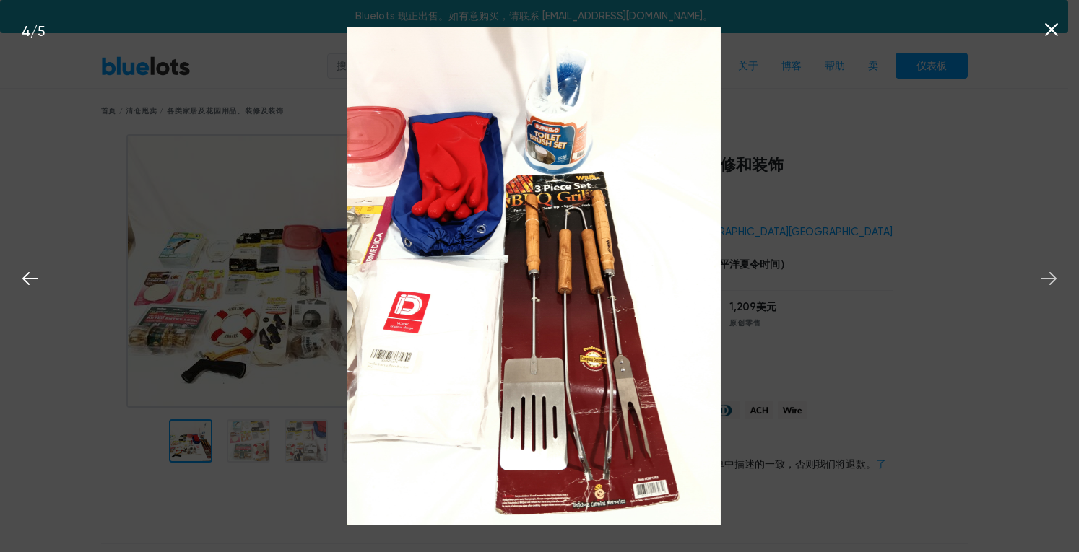
click at [1055, 280] on icon at bounding box center [1048, 278] width 16 height 13
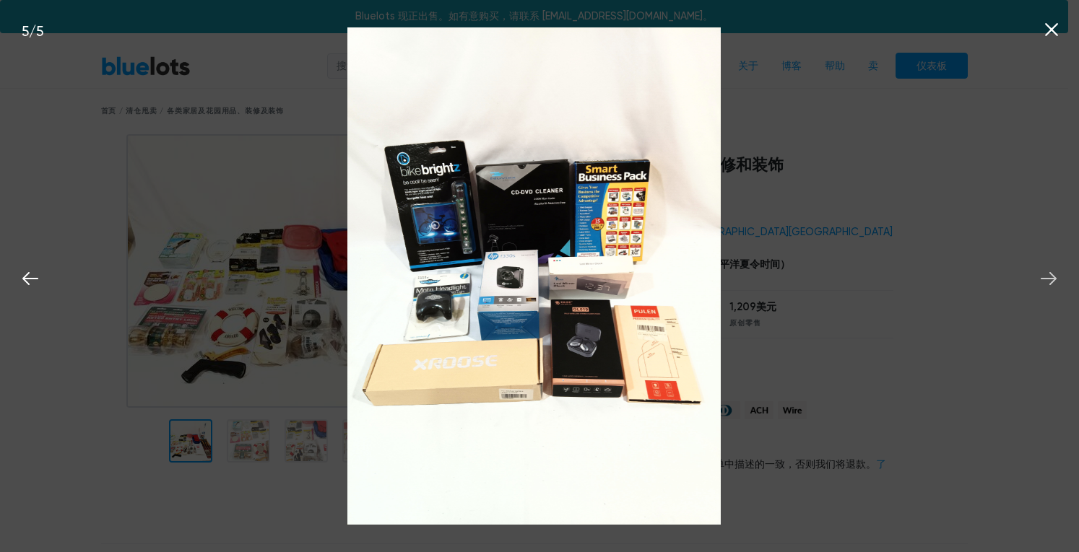
click at [1055, 280] on icon at bounding box center [1048, 278] width 16 height 13
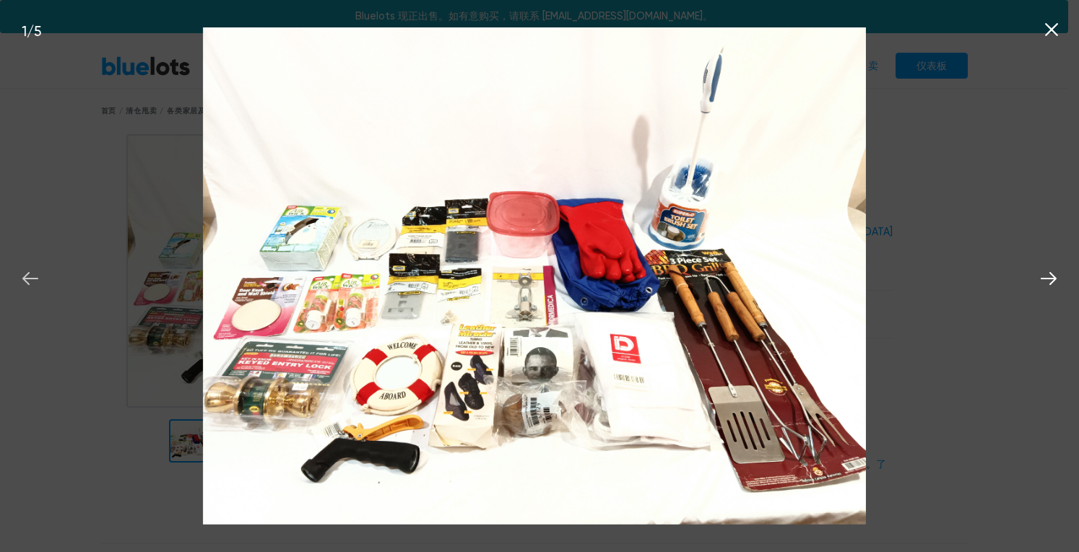
click at [27, 278] on icon at bounding box center [30, 279] width 22 height 22
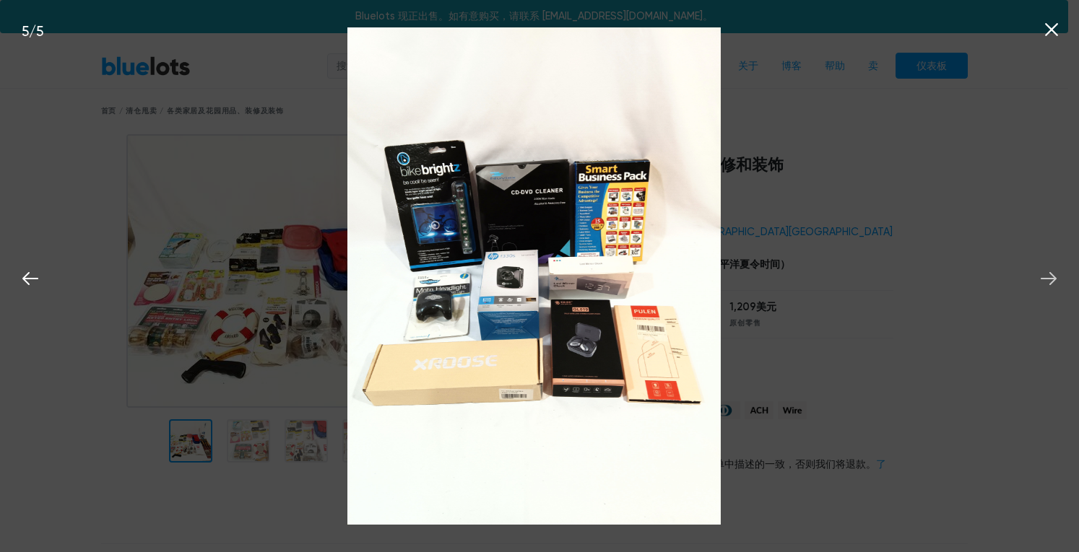
click at [1050, 284] on icon at bounding box center [1048, 278] width 16 height 13
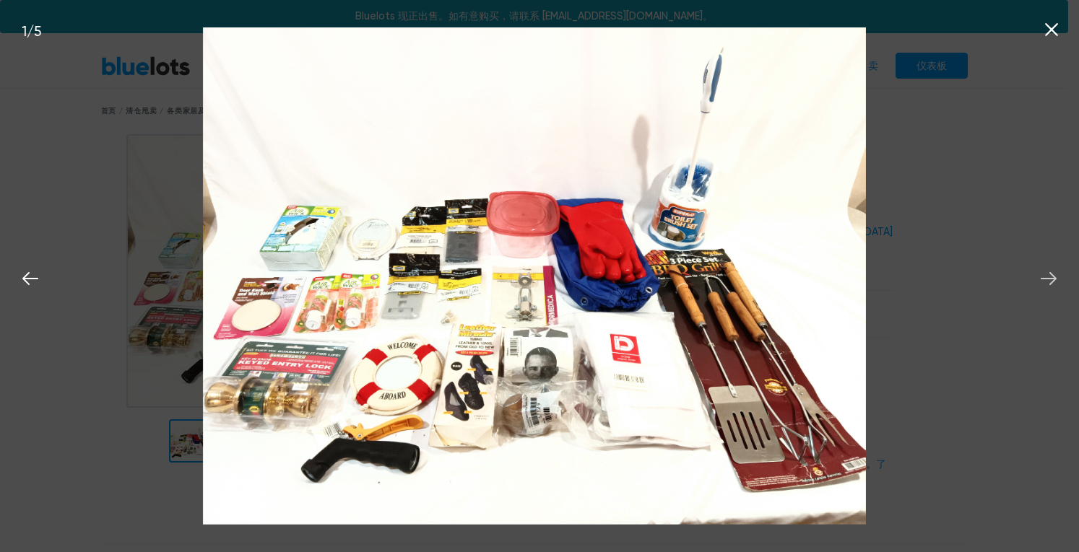
click at [1050, 284] on icon at bounding box center [1048, 278] width 16 height 13
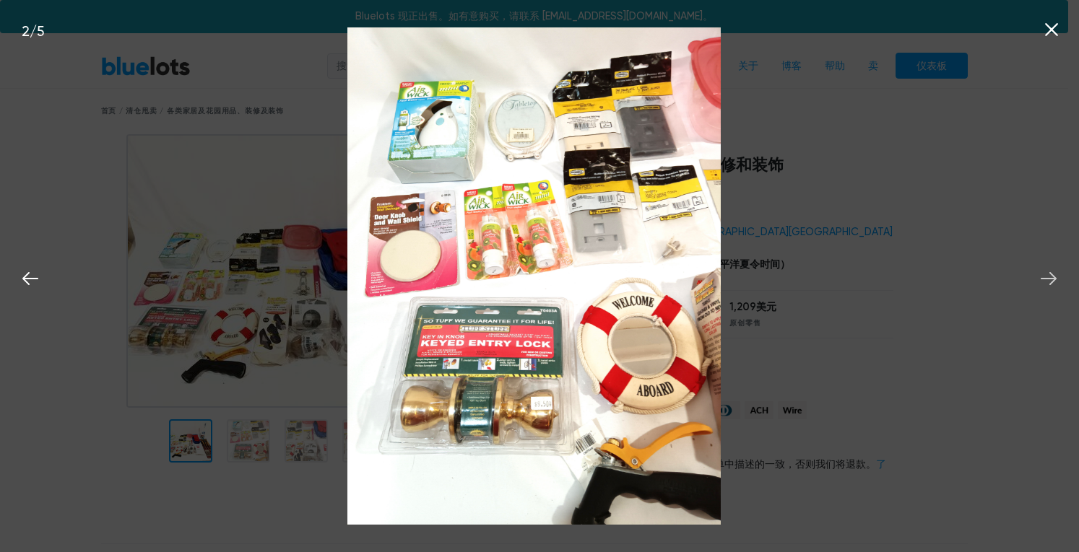
click at [1050, 284] on icon at bounding box center [1048, 278] width 16 height 13
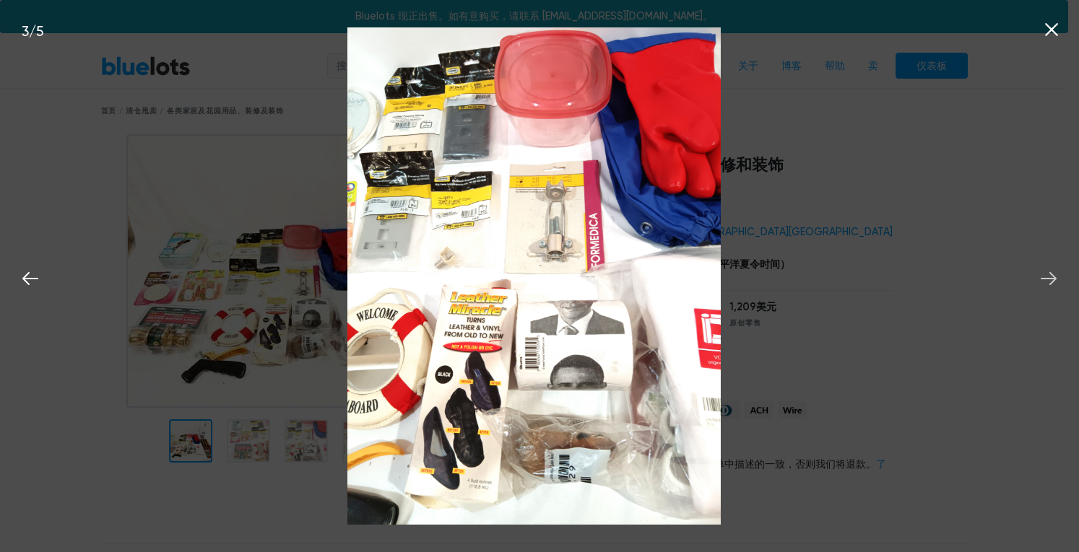
click at [1050, 284] on icon at bounding box center [1048, 278] width 16 height 13
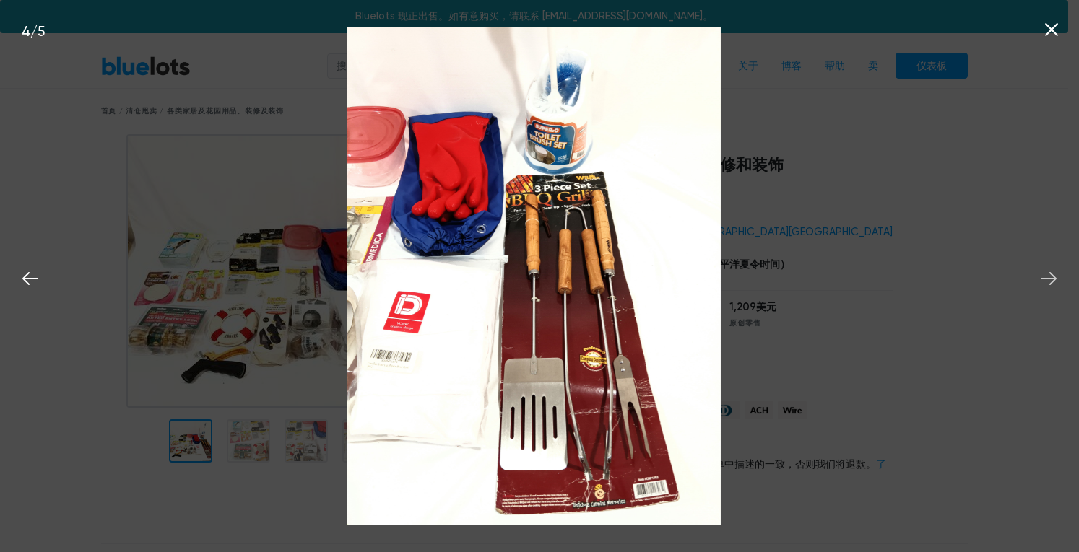
click at [1050, 284] on icon at bounding box center [1048, 278] width 16 height 13
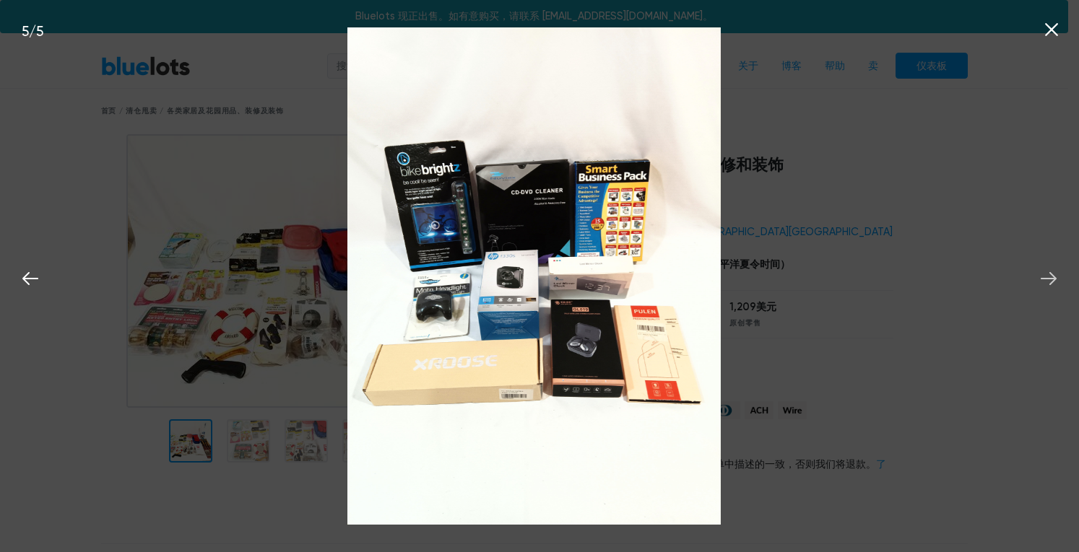
click at [1050, 284] on icon at bounding box center [1048, 278] width 16 height 13
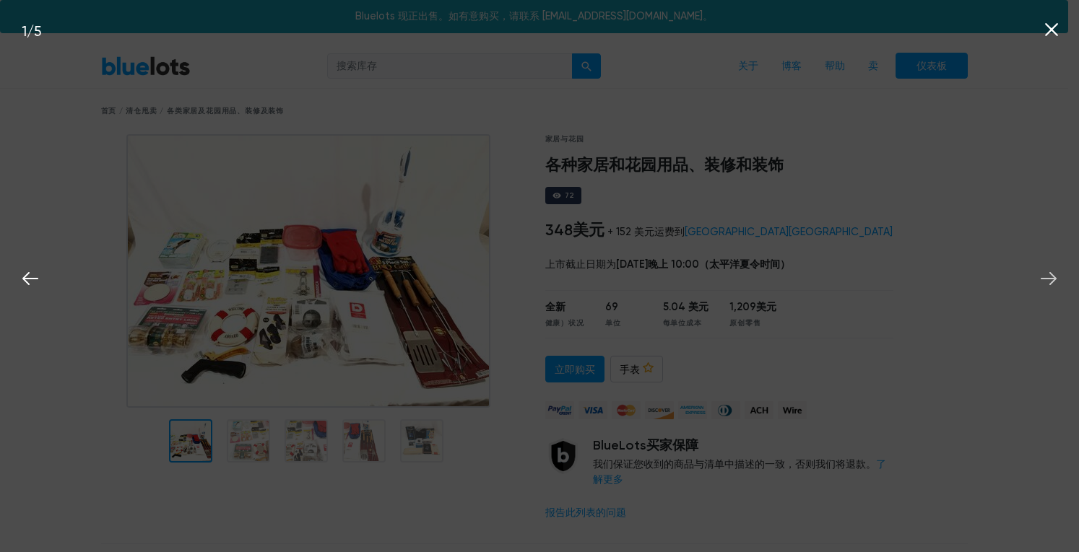
click at [1050, 284] on icon at bounding box center [1048, 278] width 16 height 13
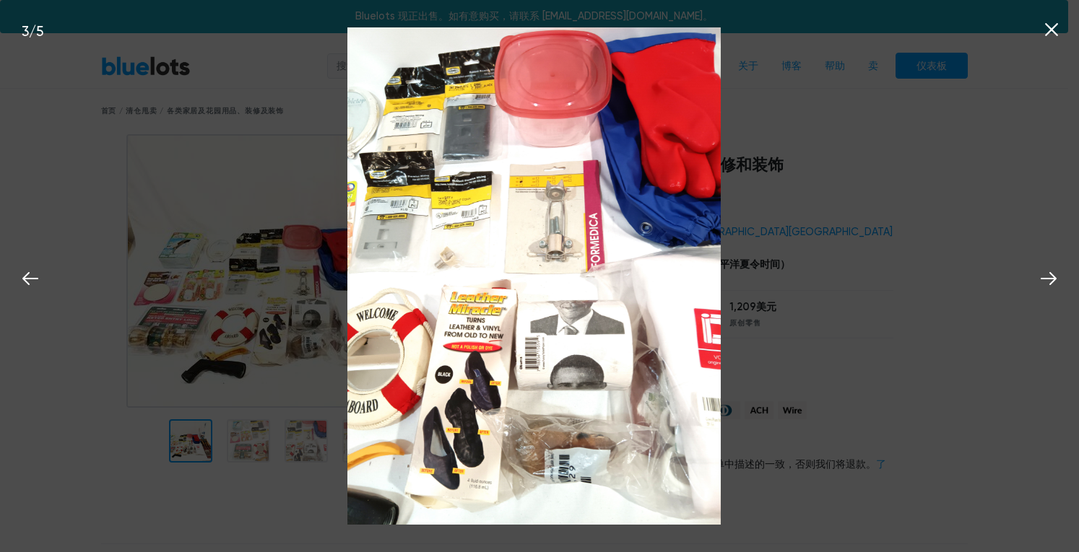
click at [1049, 27] on icon at bounding box center [1051, 30] width 22 height 22
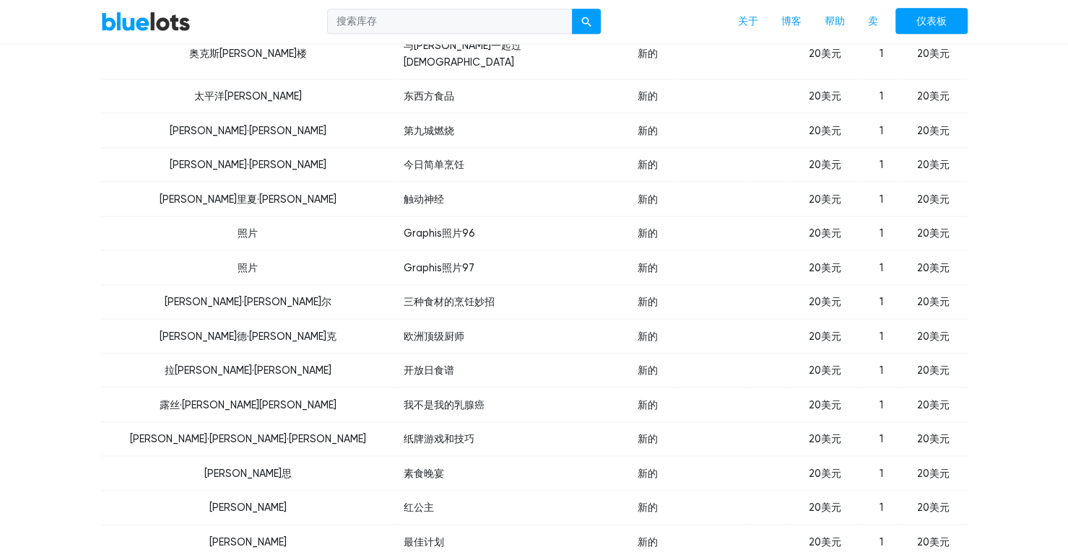
scroll to position [939, 0]
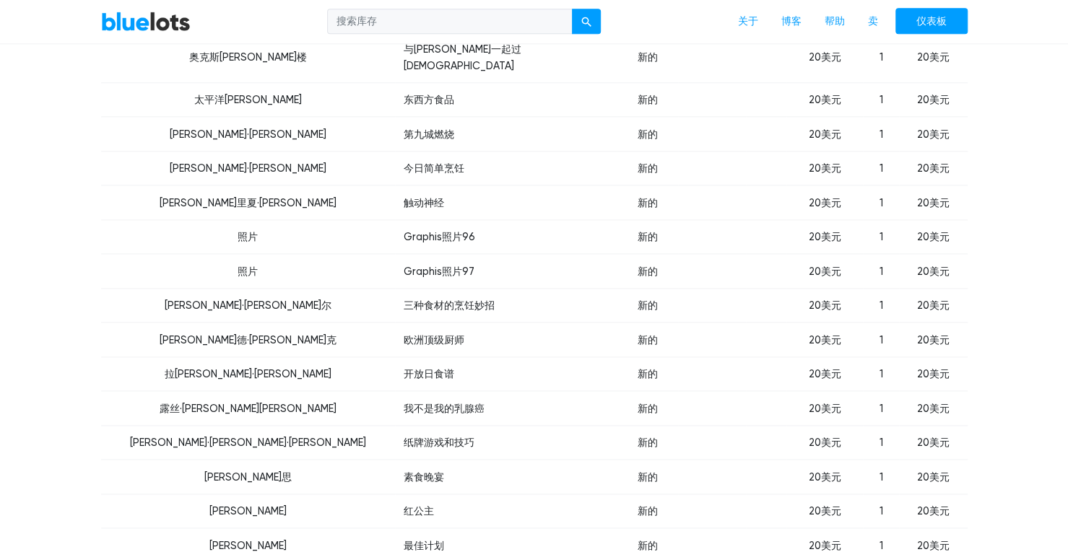
click at [404, 231] on font "Graphis照片96" at bounding box center [439, 237] width 71 height 12
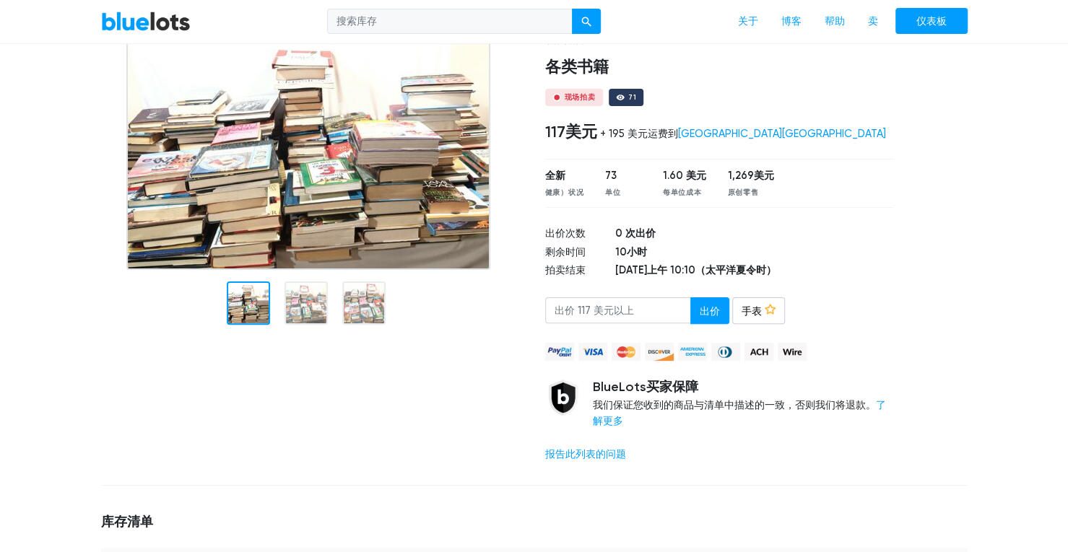
scroll to position [0, 0]
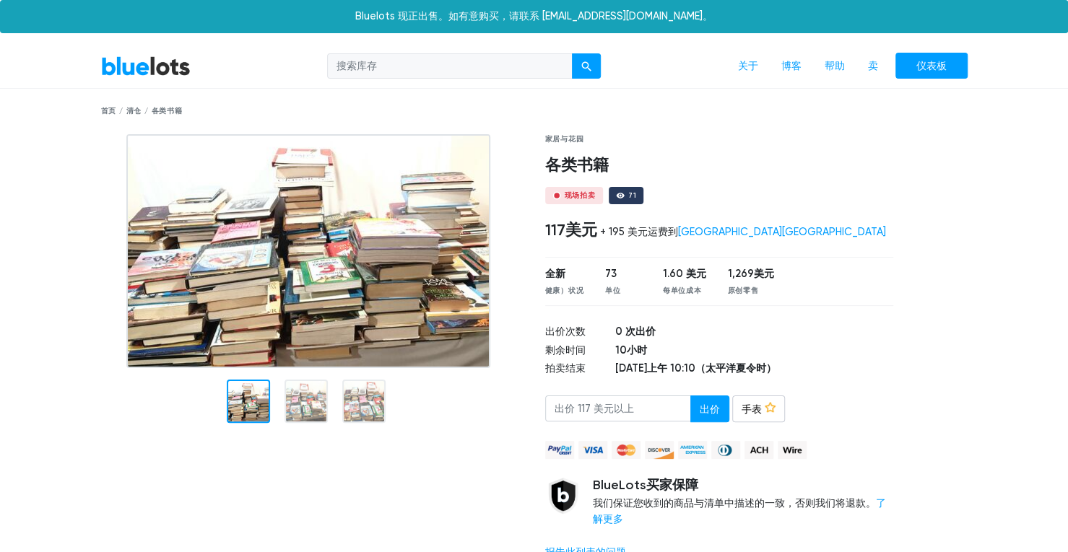
click at [316, 303] on img at bounding box center [308, 251] width 364 height 234
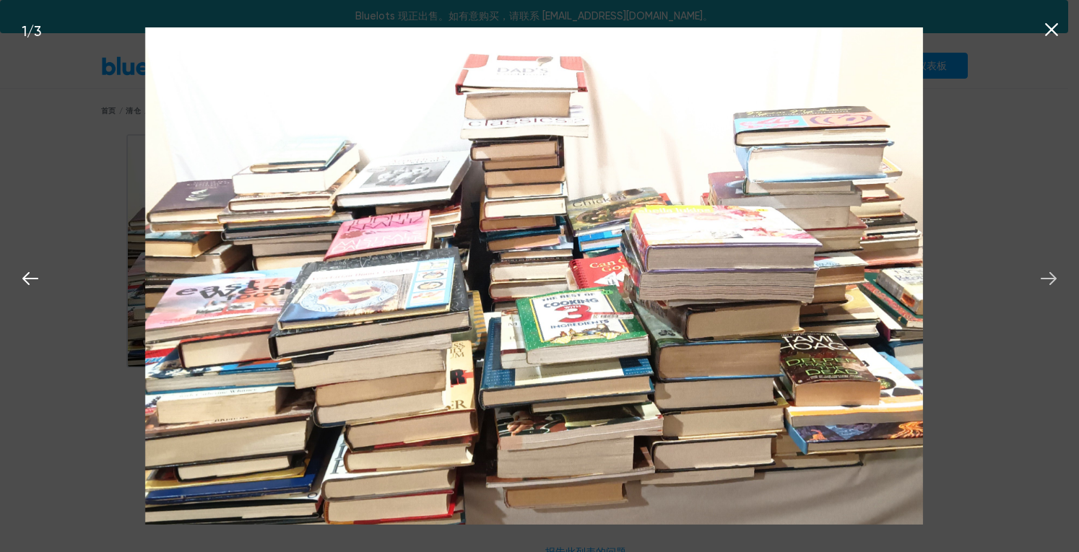
click at [1053, 279] on icon at bounding box center [1048, 278] width 16 height 13
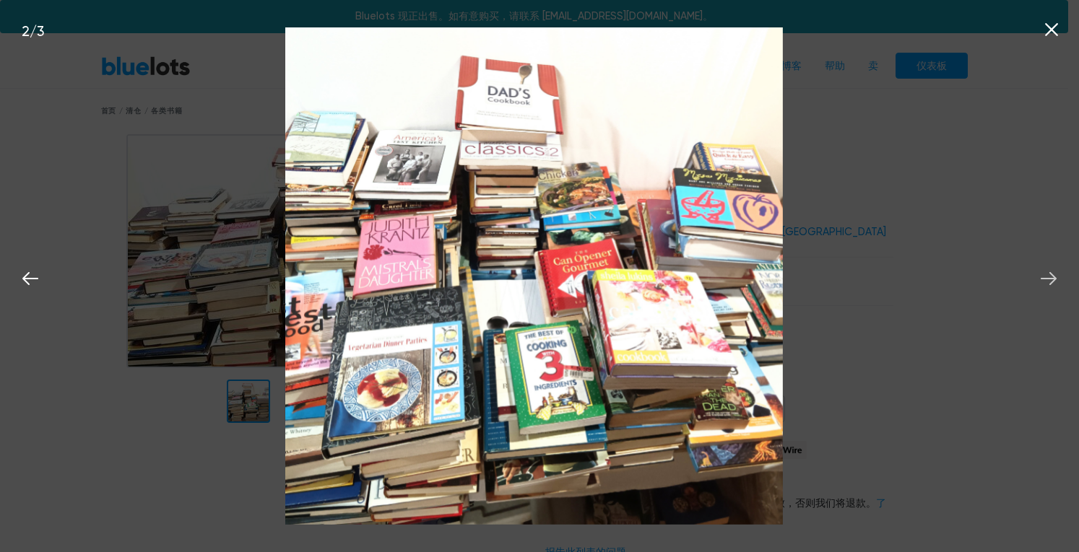
click at [1053, 279] on icon at bounding box center [1048, 278] width 16 height 13
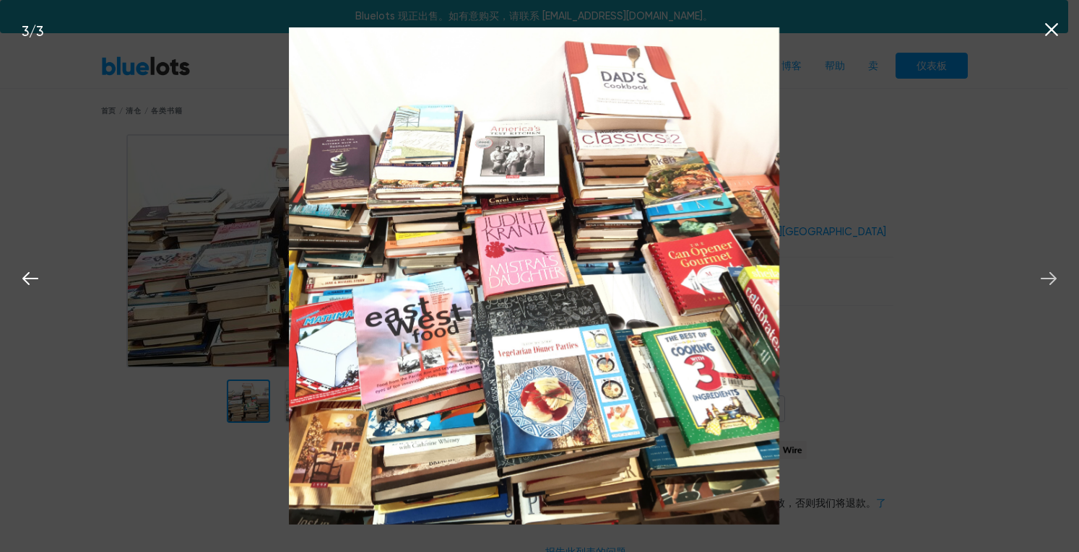
click at [1053, 279] on icon at bounding box center [1048, 278] width 16 height 13
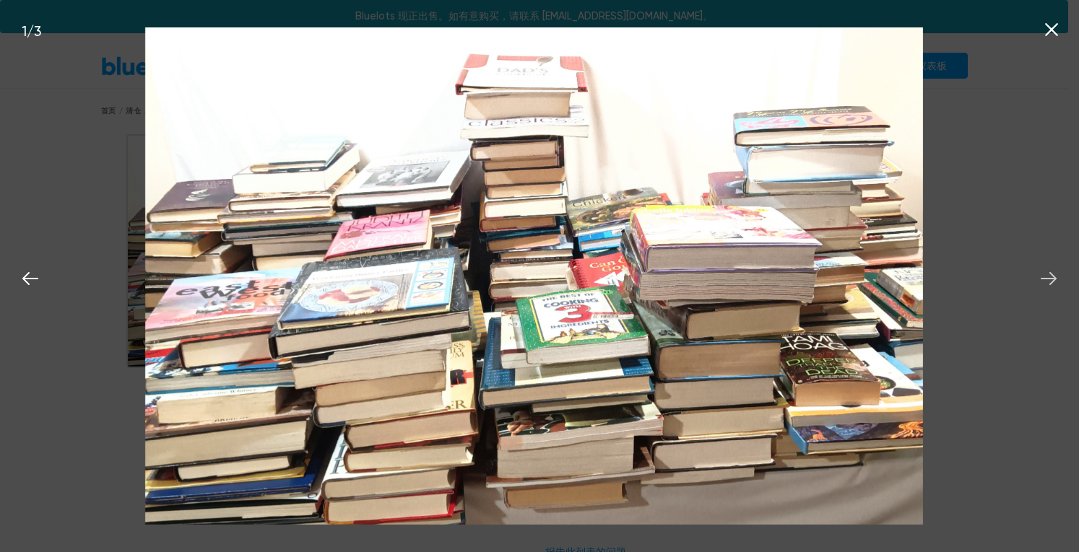
click at [1053, 279] on icon at bounding box center [1048, 278] width 16 height 13
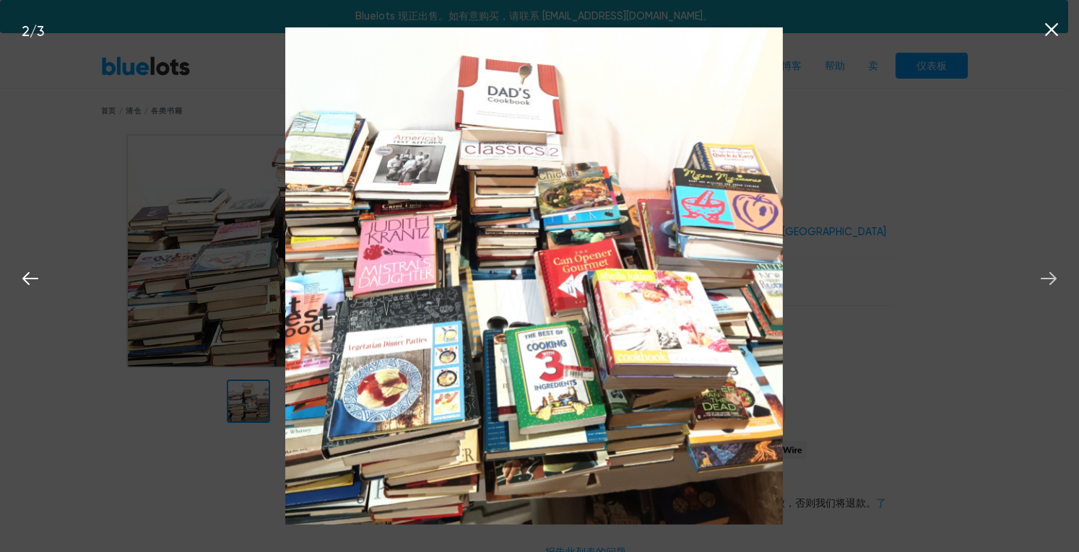
click at [1053, 279] on icon at bounding box center [1048, 278] width 16 height 13
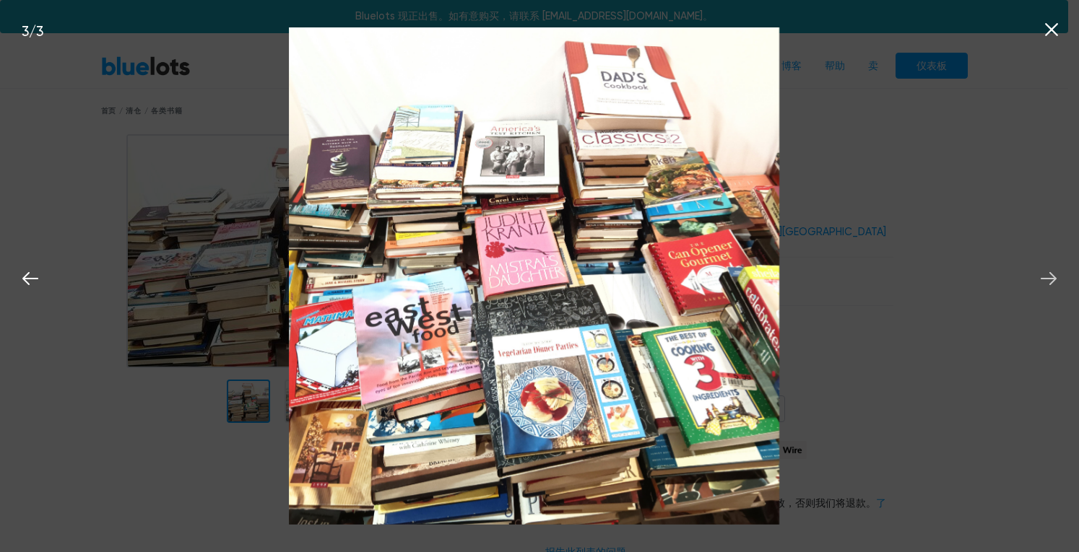
click at [1053, 279] on icon at bounding box center [1048, 278] width 16 height 13
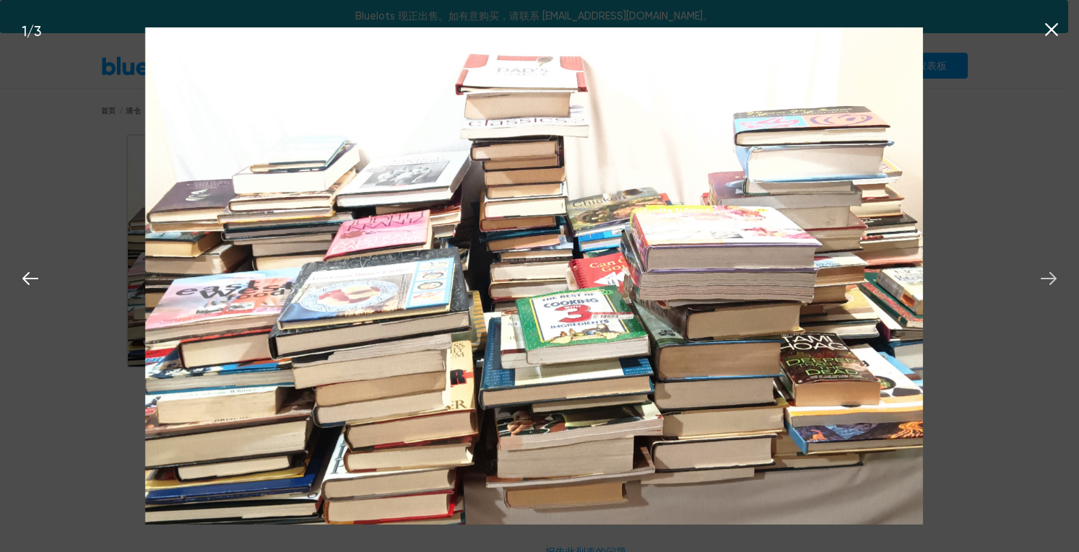
click at [1053, 279] on icon at bounding box center [1048, 278] width 16 height 13
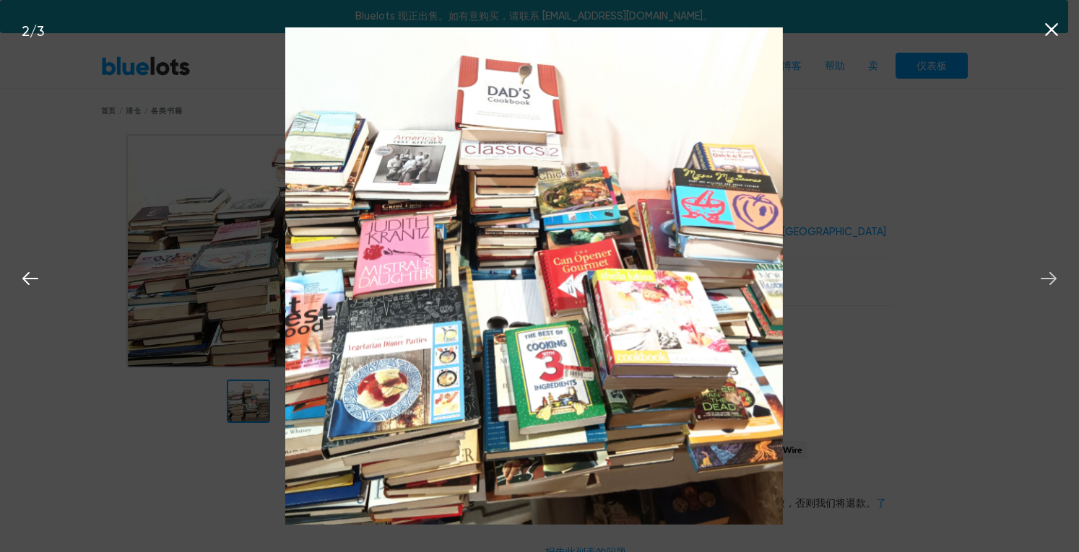
click at [1053, 279] on icon at bounding box center [1048, 278] width 16 height 13
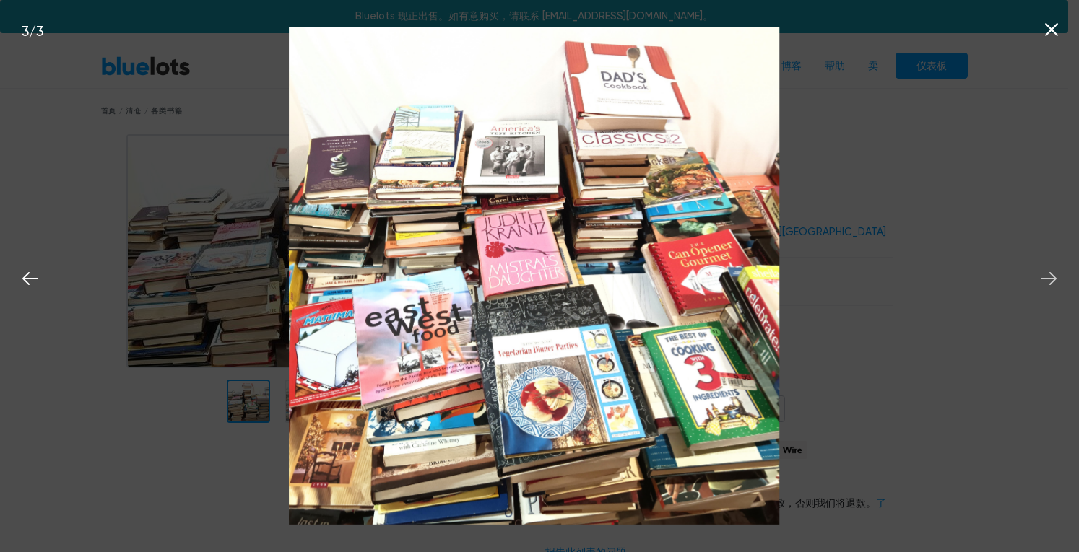
click at [1053, 279] on icon at bounding box center [1048, 278] width 16 height 13
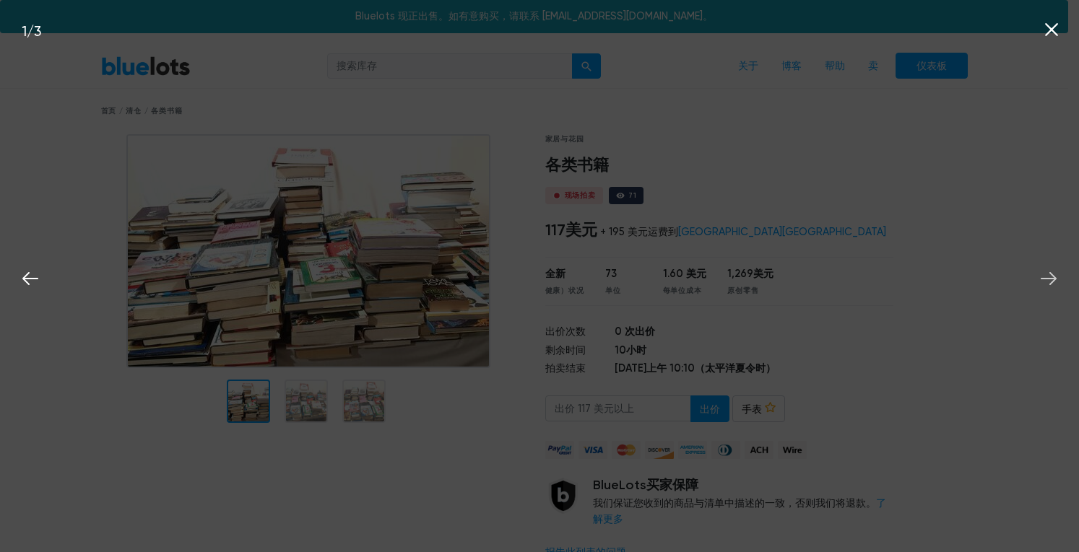
click at [1053, 279] on icon at bounding box center [1048, 278] width 16 height 13
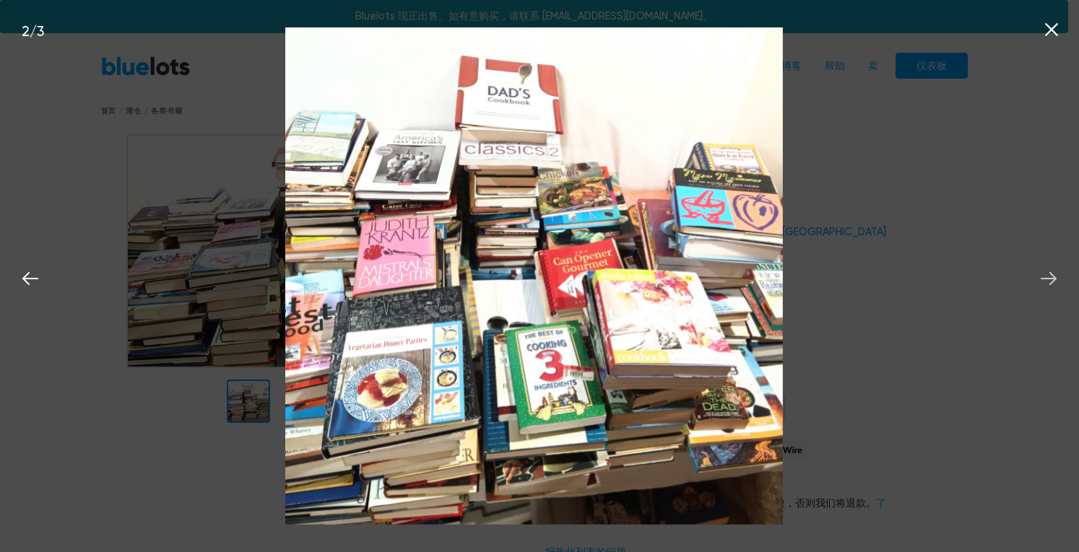
click at [1053, 279] on icon at bounding box center [1048, 278] width 16 height 13
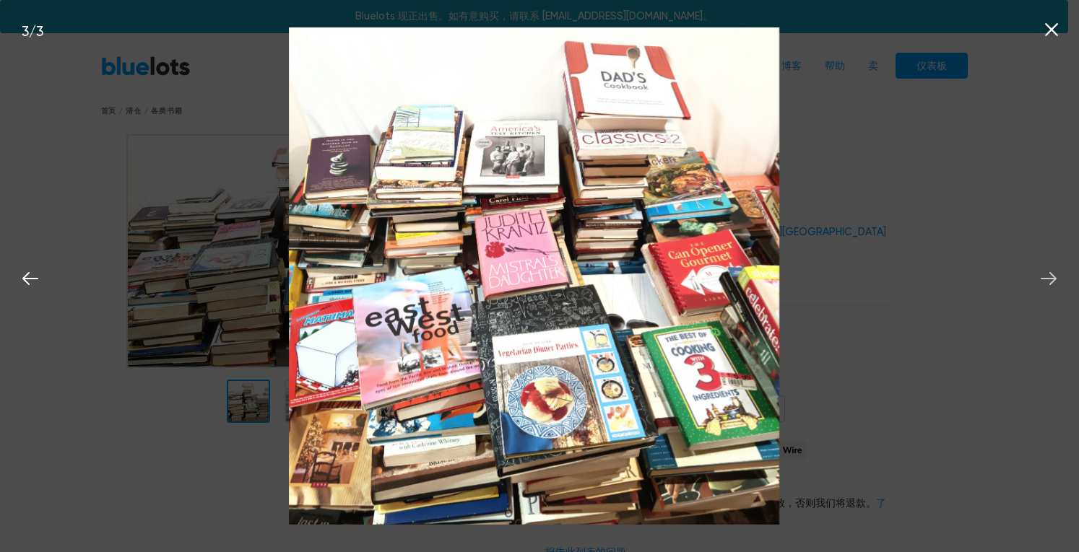
click at [1053, 279] on icon at bounding box center [1048, 278] width 16 height 13
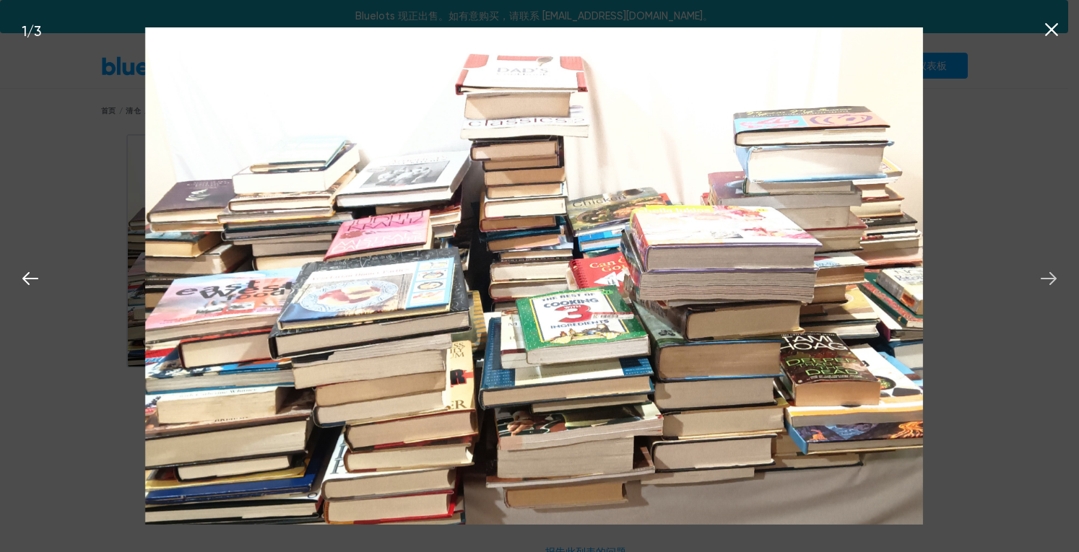
click at [1053, 279] on icon at bounding box center [1048, 278] width 16 height 13
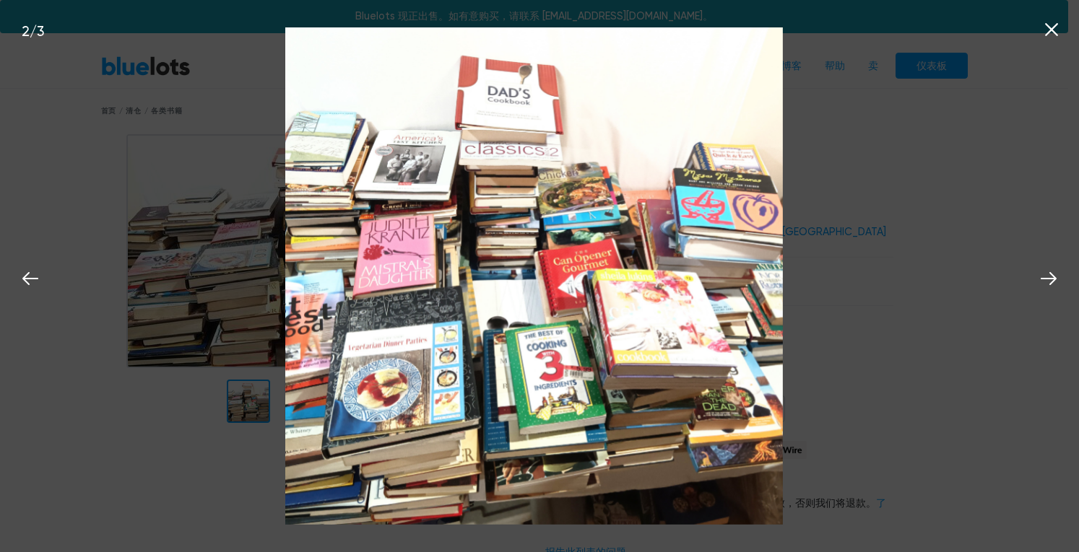
click at [1050, 30] on icon at bounding box center [1051, 29] width 13 height 13
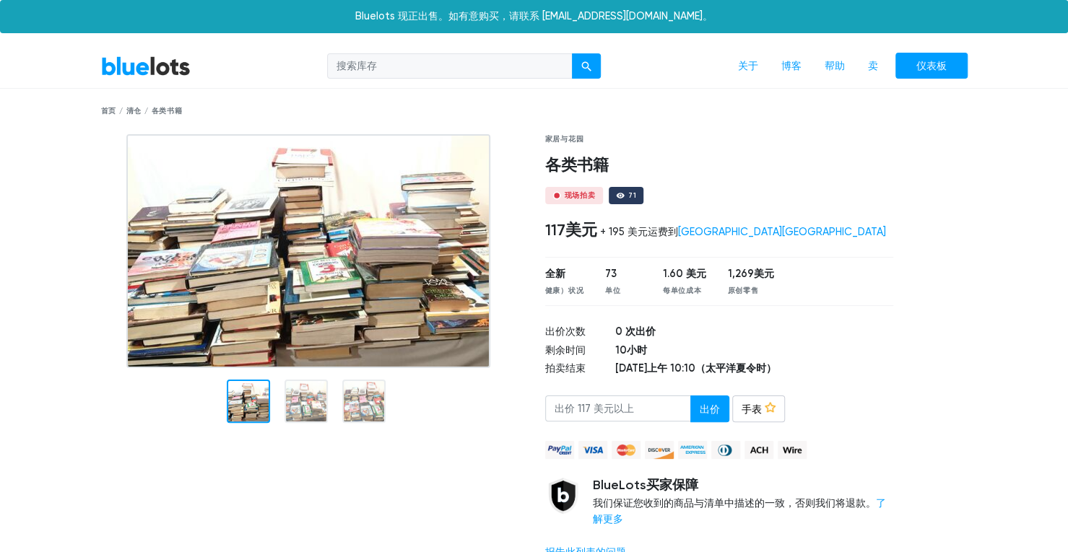
drag, startPoint x: 618, startPoint y: 230, endPoint x: 836, endPoint y: 222, distance: 218.2
click at [778, 222] on div "117美元 + 195 美元运费到 加利福尼亚州博蒙特" at bounding box center [719, 231] width 349 height 19
click at [858, 222] on div "117美元 + 195 美元运费到 加利福尼亚州博蒙特" at bounding box center [719, 231] width 349 height 19
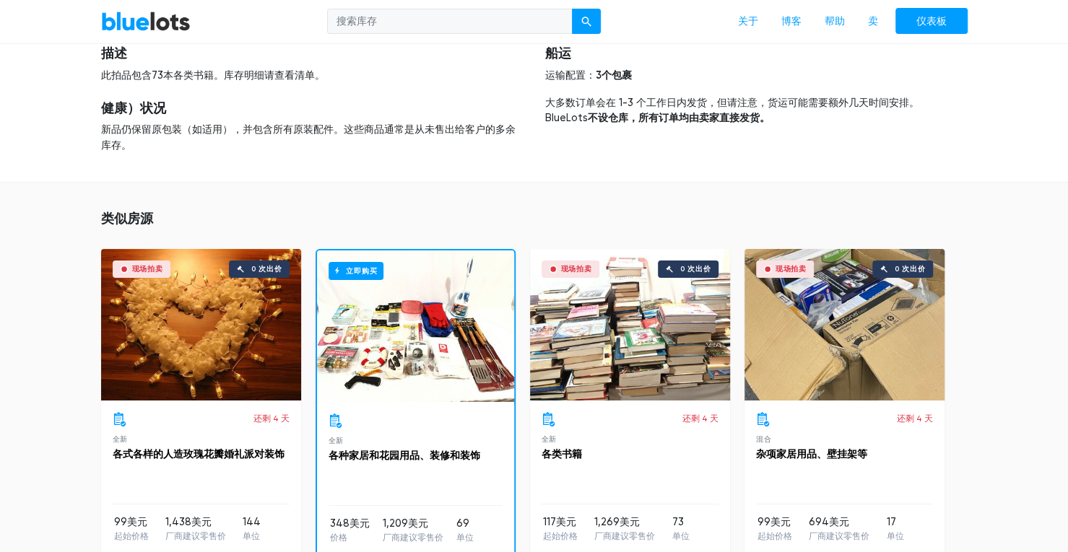
scroll to position [3136, 0]
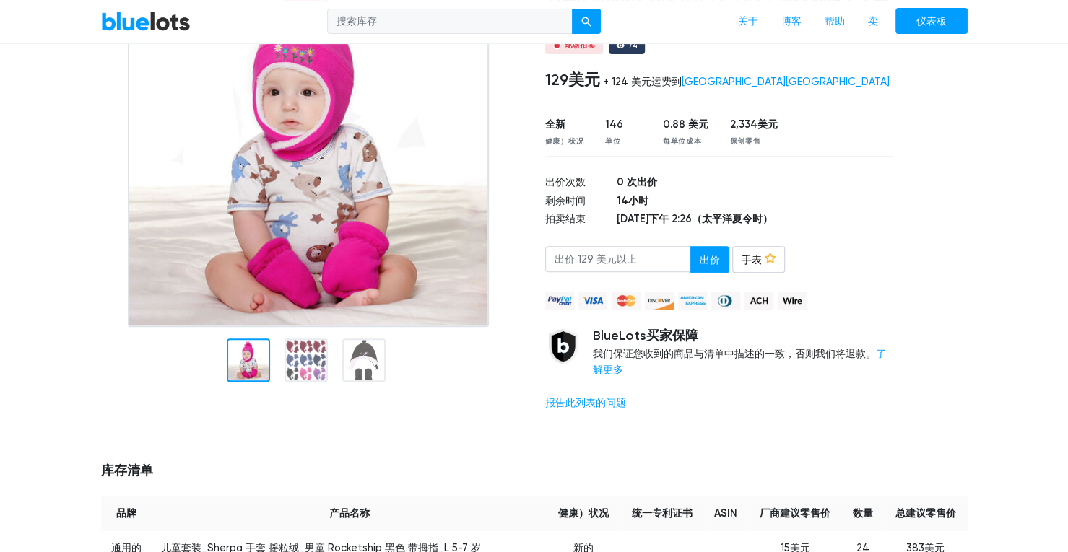
scroll to position [289, 0]
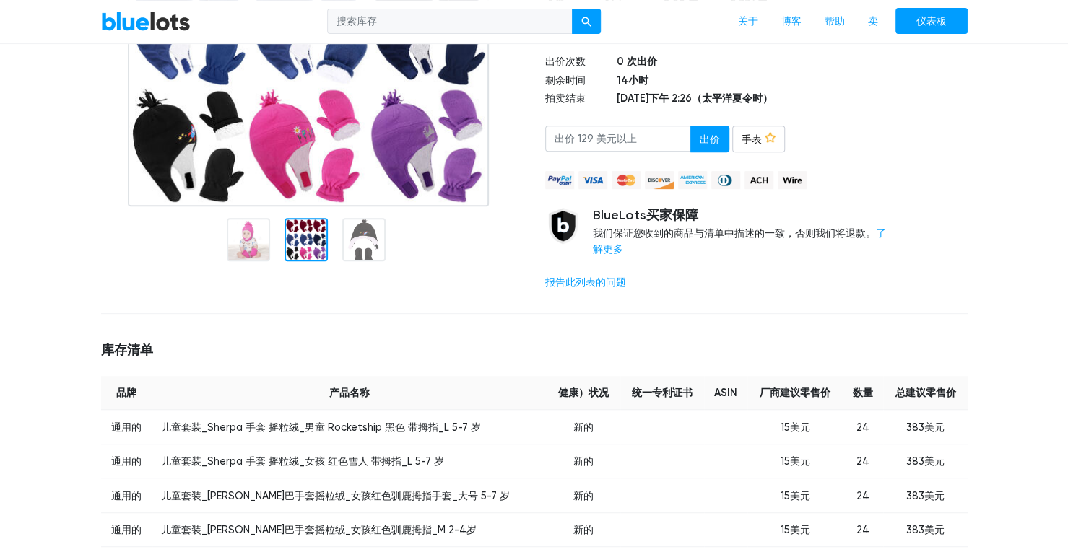
click at [305, 245] on div at bounding box center [305, 239] width 43 height 43
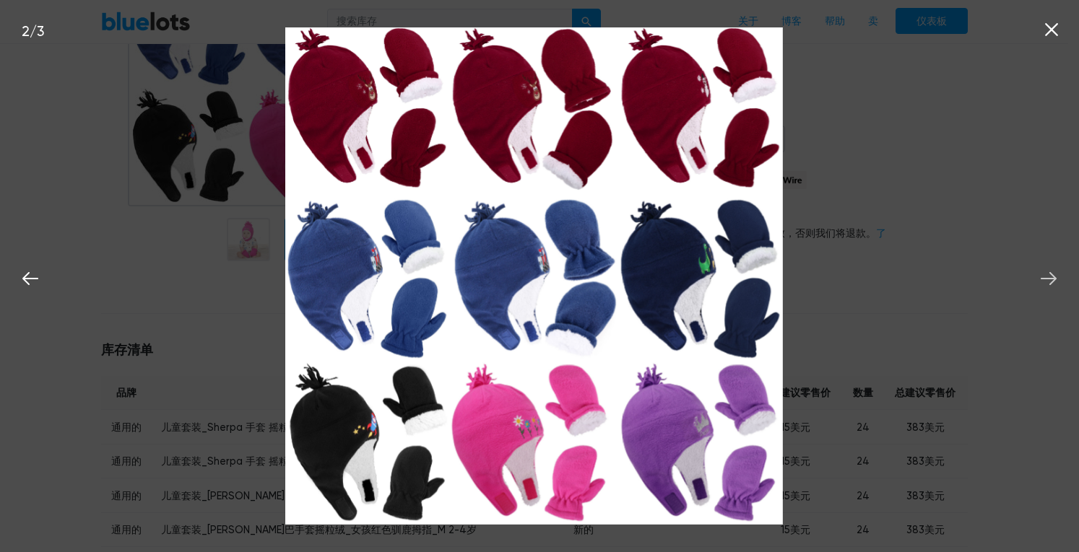
click at [1048, 284] on icon at bounding box center [1049, 279] width 22 height 22
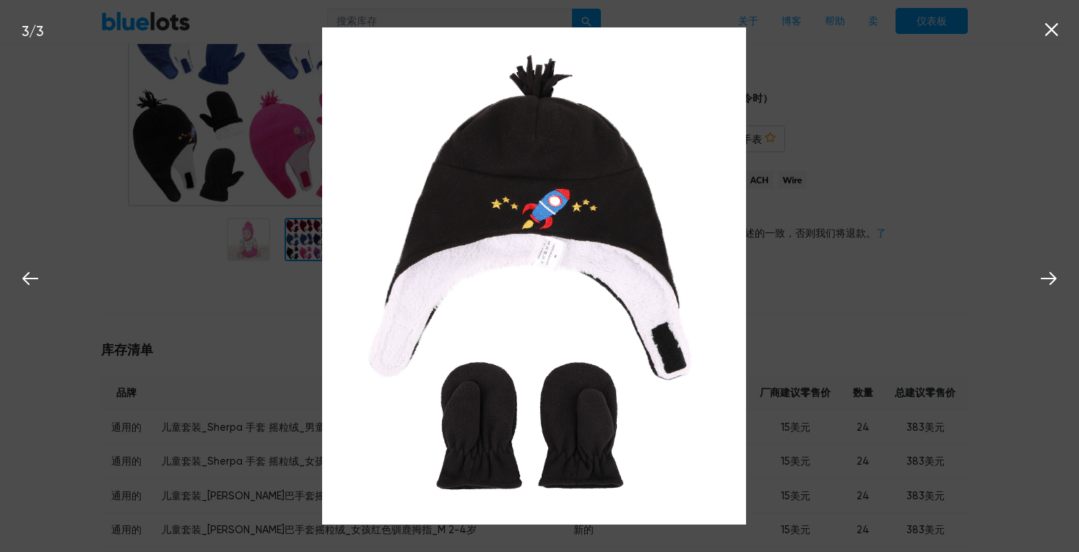
click at [1054, 26] on icon at bounding box center [1051, 30] width 22 height 22
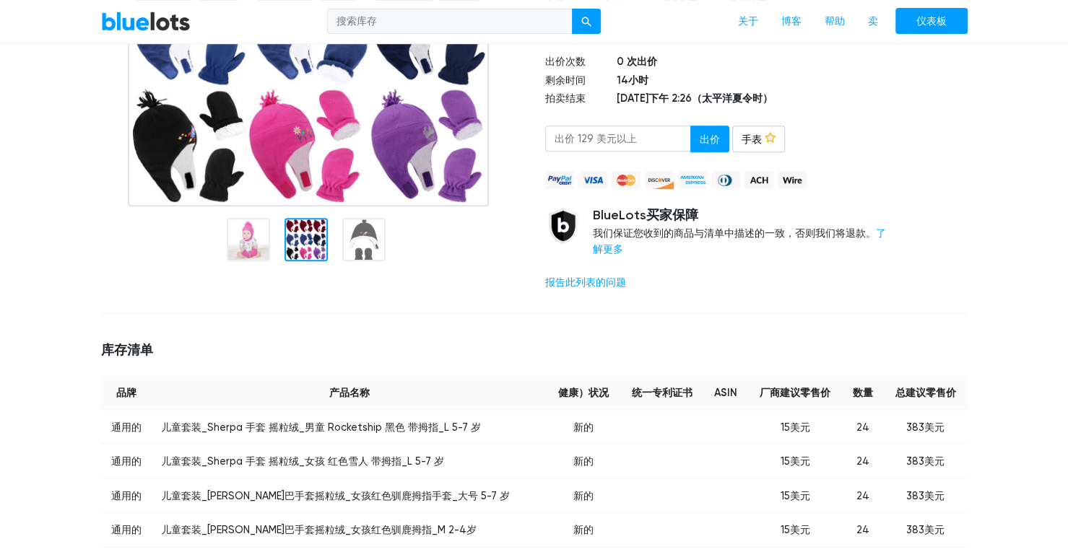
click at [934, 194] on div at bounding box center [941, 73] width 74 height 457
